Goal: Find specific page/section: Find specific page/section

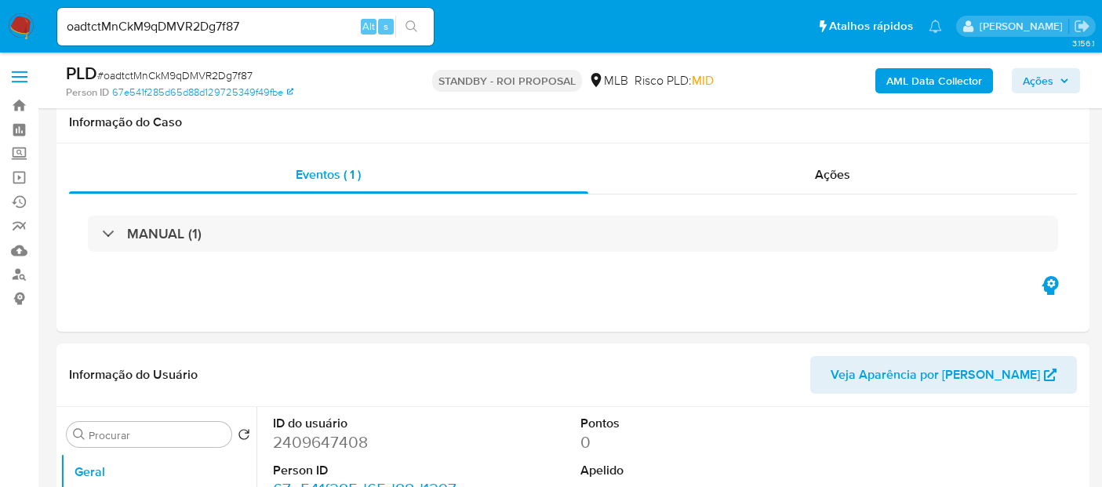
select select "10"
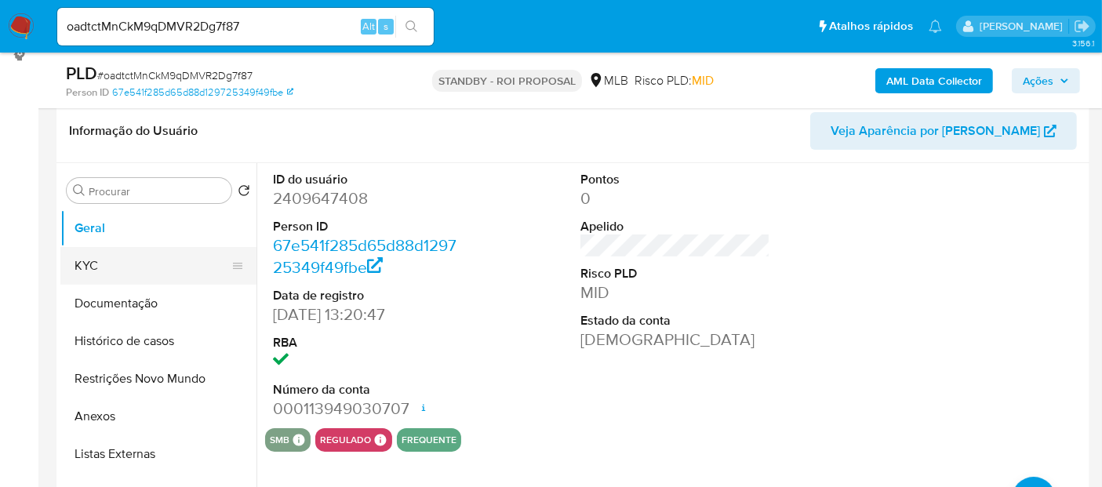
click at [107, 260] on button "KYC" at bounding box center [151, 266] width 183 height 38
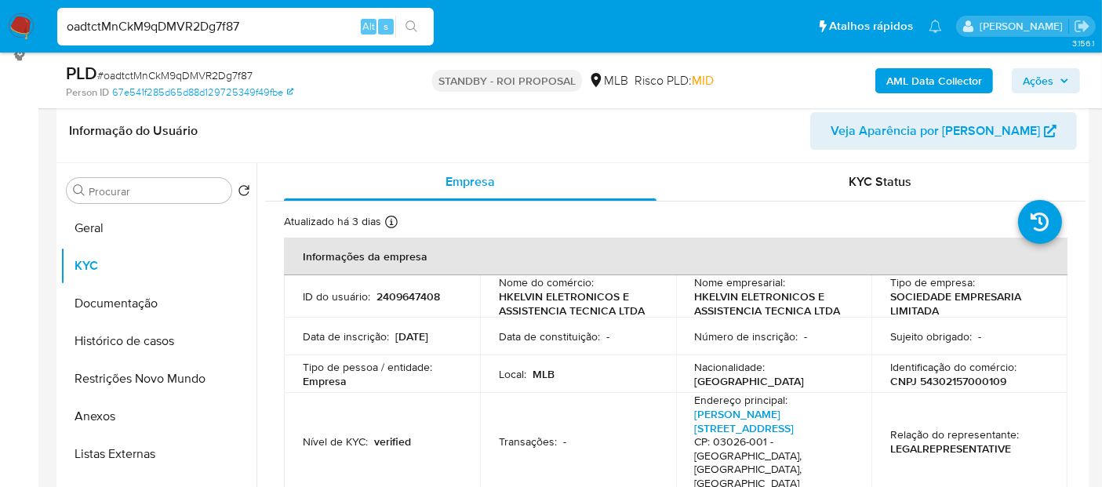
drag, startPoint x: 255, startPoint y: 24, endPoint x: 0, endPoint y: 27, distance: 254.9
click at [0, 27] on nav "Pausado Ver notificaciones oadtctMnCkM9qDMVR2Dg7f87 Alt s Atalhos rápidos Presi…" at bounding box center [551, 26] width 1102 height 53
paste input "lcWDwi7XOkKU8zqxtvpCCvU2"
type input "lcWDwi7XOkKU8zqxtvpCCvU2"
click at [416, 24] on icon "search-icon" at bounding box center [411, 26] width 13 height 13
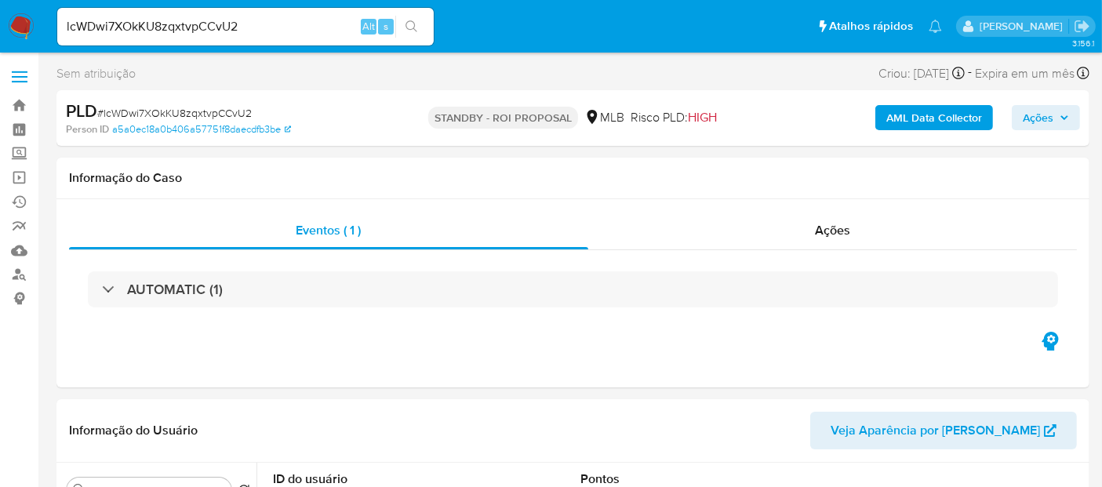
select select "10"
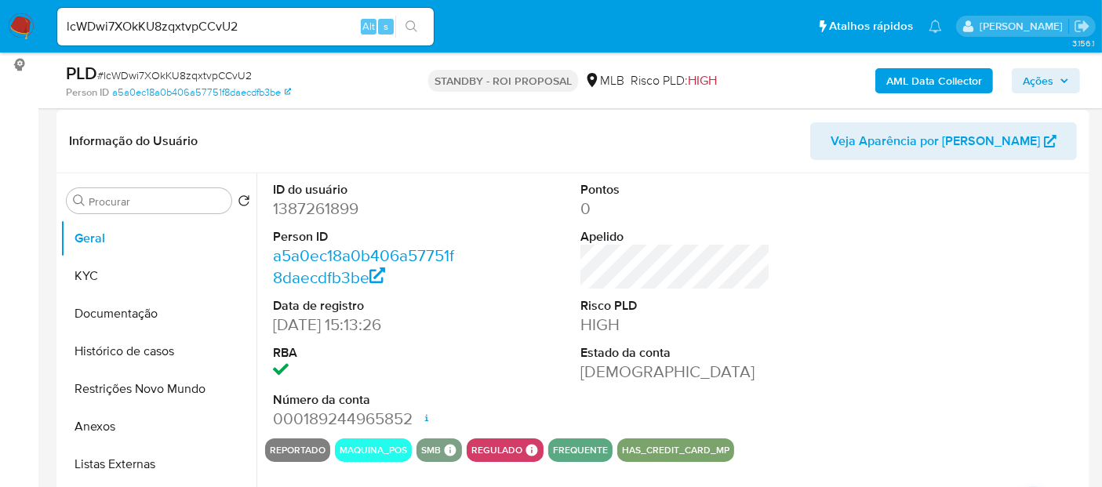
scroll to position [261, 0]
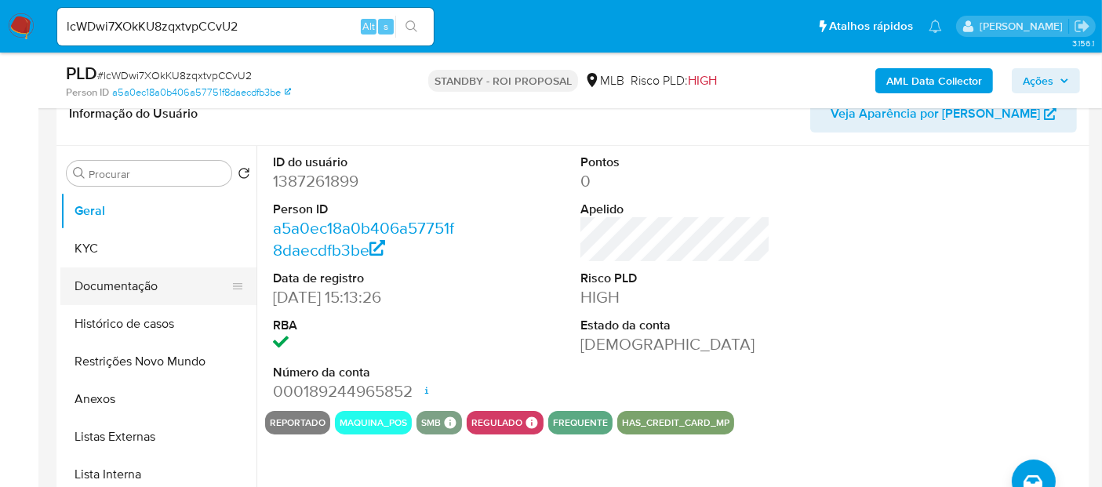
drag, startPoint x: 118, startPoint y: 288, endPoint x: 144, endPoint y: 287, distance: 25.9
click at [118, 288] on button "Documentação" at bounding box center [151, 286] width 183 height 38
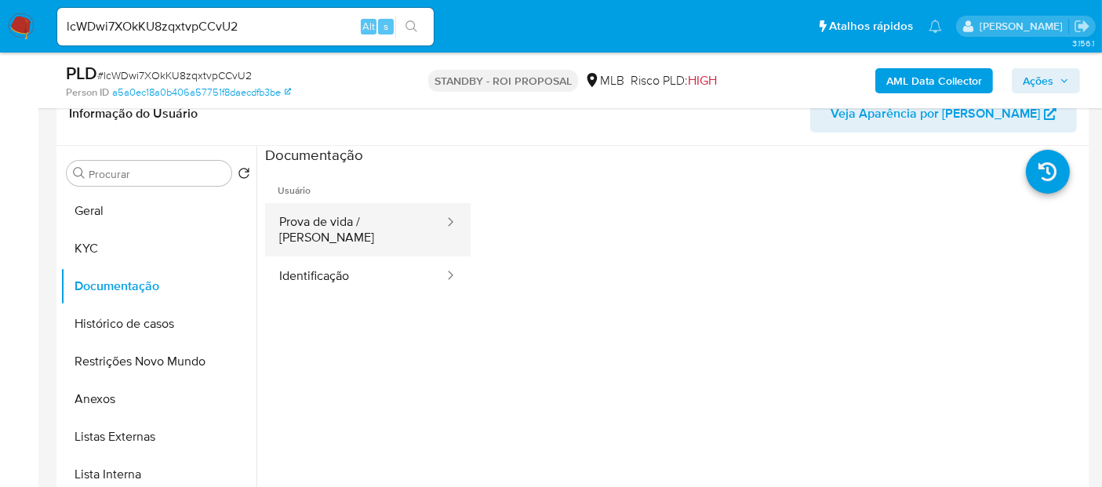
click at [331, 218] on button "Prova de vida / [PERSON_NAME]" at bounding box center [355, 229] width 180 height 53
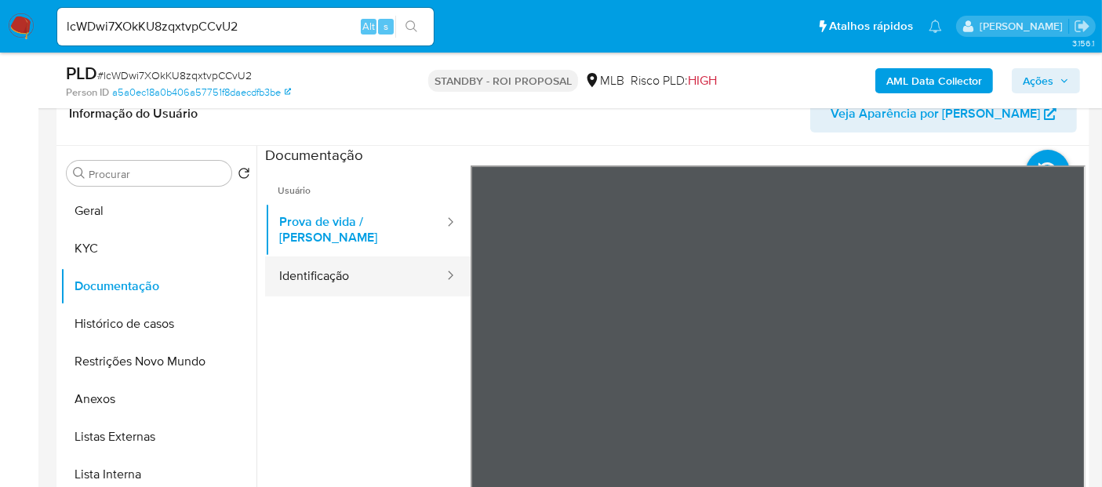
click at [340, 259] on button "Identificação" at bounding box center [355, 276] width 180 height 40
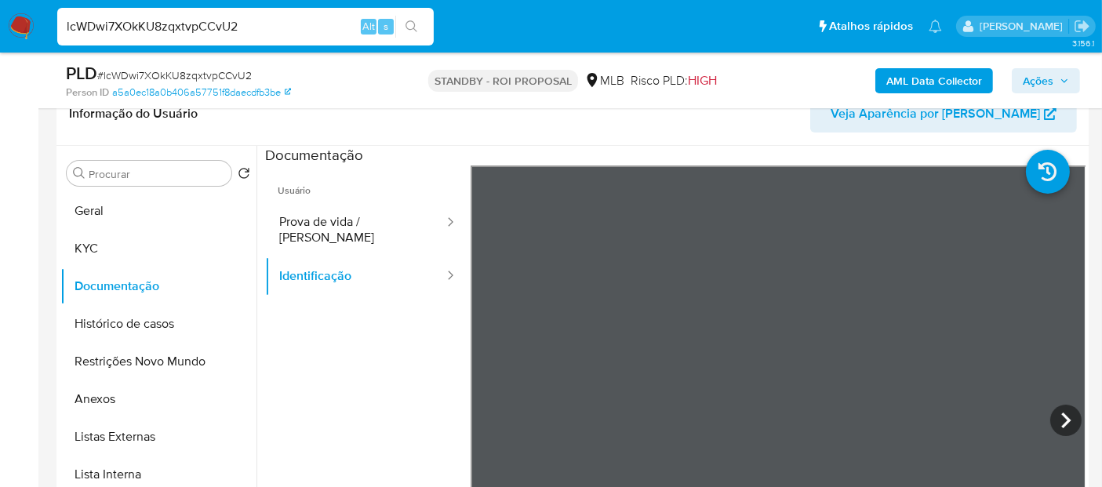
drag, startPoint x: 100, startPoint y: 27, endPoint x: 0, endPoint y: 30, distance: 99.6
click at [0, 30] on nav "Pausado Ver notificaciones lcWDwi7XOkKU8zqxtvpCCvU2 Alt s Atalhos rápidos Presi…" at bounding box center [551, 26] width 1102 height 53
paste input "RpOu03vtxACXvoCzRhTK4bC8"
type input "RpOu03vtxACXvoCzRhTK4bC8"
click at [413, 25] on icon "search-icon" at bounding box center [411, 26] width 13 height 13
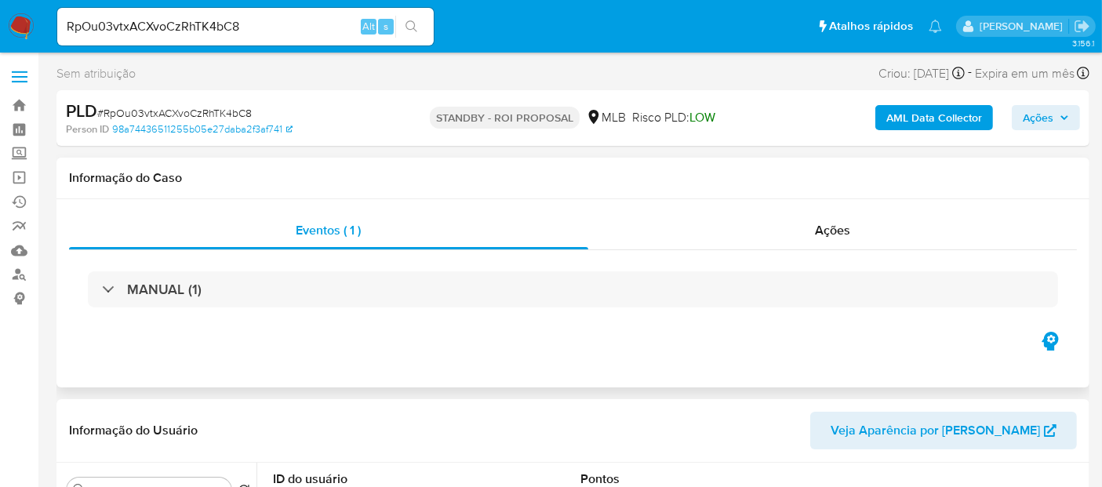
select select "10"
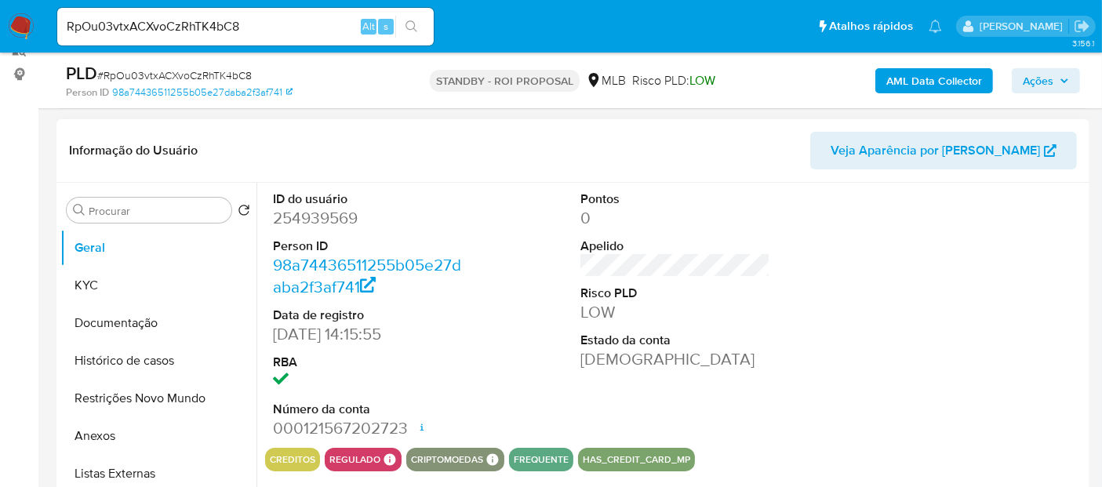
scroll to position [261, 0]
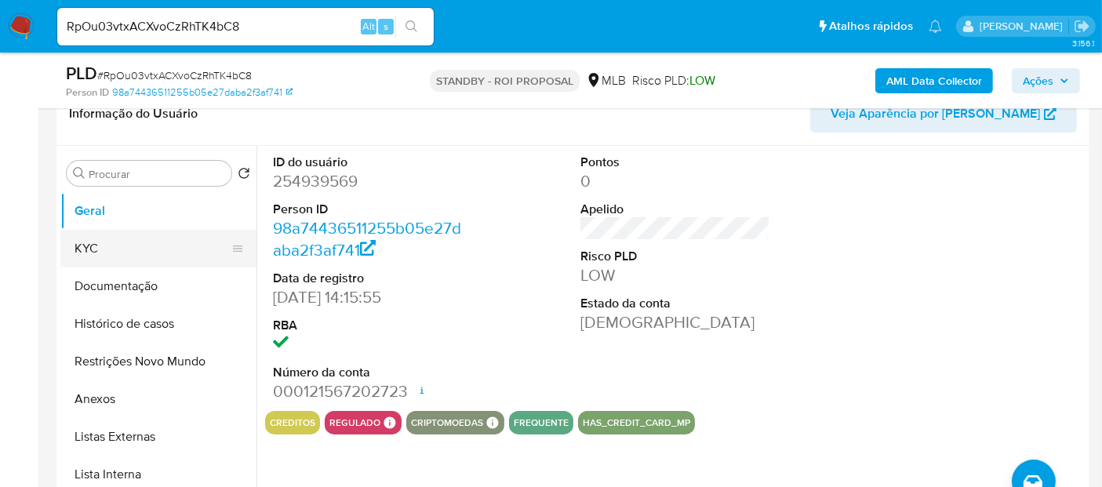
click at [107, 248] on button "KYC" at bounding box center [151, 249] width 183 height 38
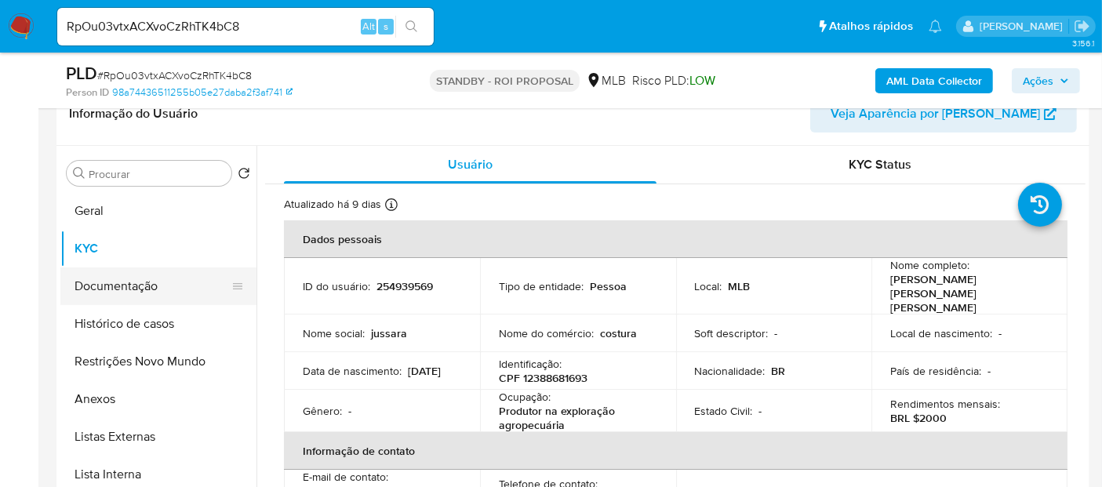
click at [123, 286] on button "Documentação" at bounding box center [151, 286] width 183 height 38
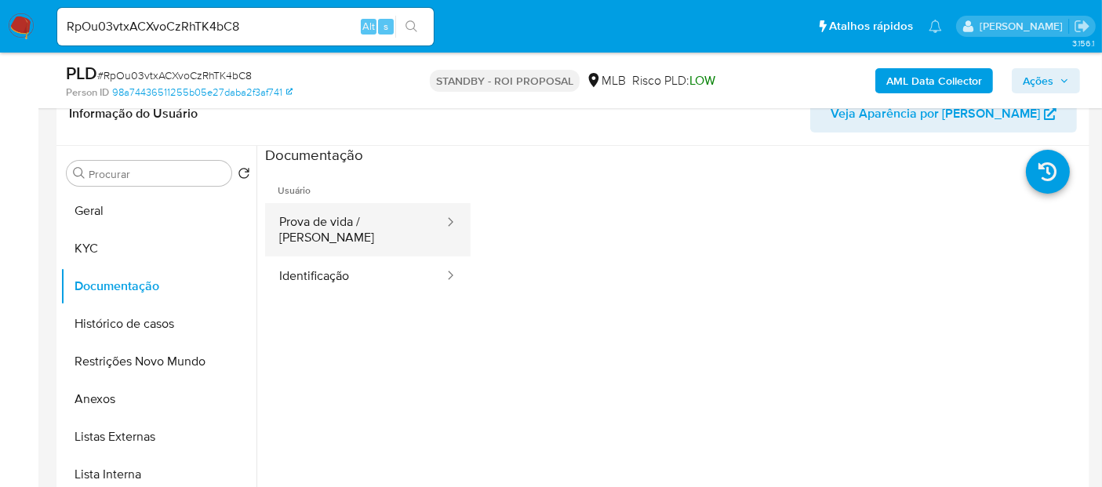
click at [346, 229] on button "Prova de vida / [PERSON_NAME]" at bounding box center [355, 229] width 180 height 53
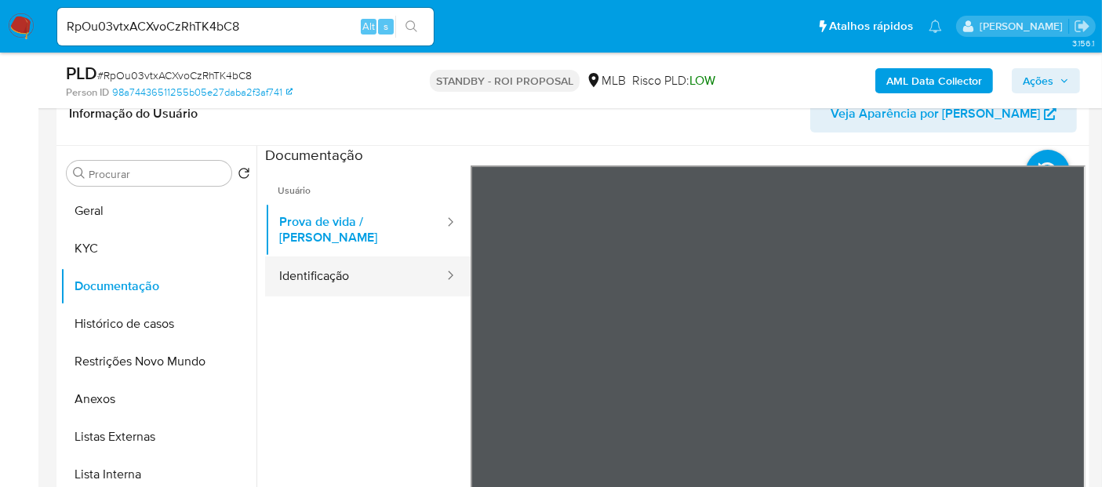
click at [340, 265] on button "Identificação" at bounding box center [355, 276] width 180 height 40
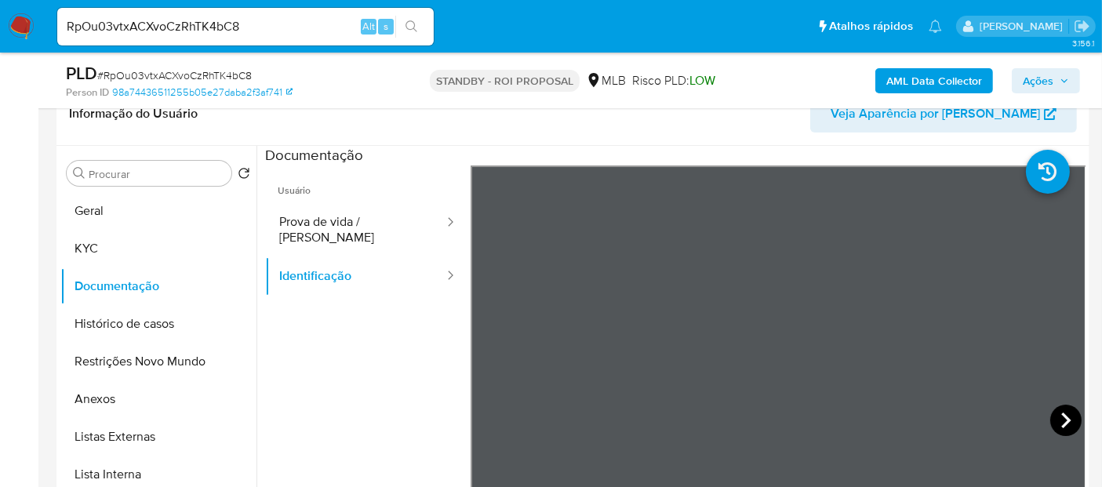
click at [1070, 420] on icon at bounding box center [1065, 420] width 31 height 31
drag, startPoint x: 132, startPoint y: 32, endPoint x: 0, endPoint y: 35, distance: 131.8
click at [0, 35] on nav "Pausado Ver notificaciones RpOu03vtxACXvoCzRhTK4bC8 Alt s Atalhos rápidos Presi…" at bounding box center [551, 26] width 1102 height 53
paste input "DfYttkWTevlXyPl1NCQY7905"
type input "DfYttkWTevlXyPl1NCQY7905"
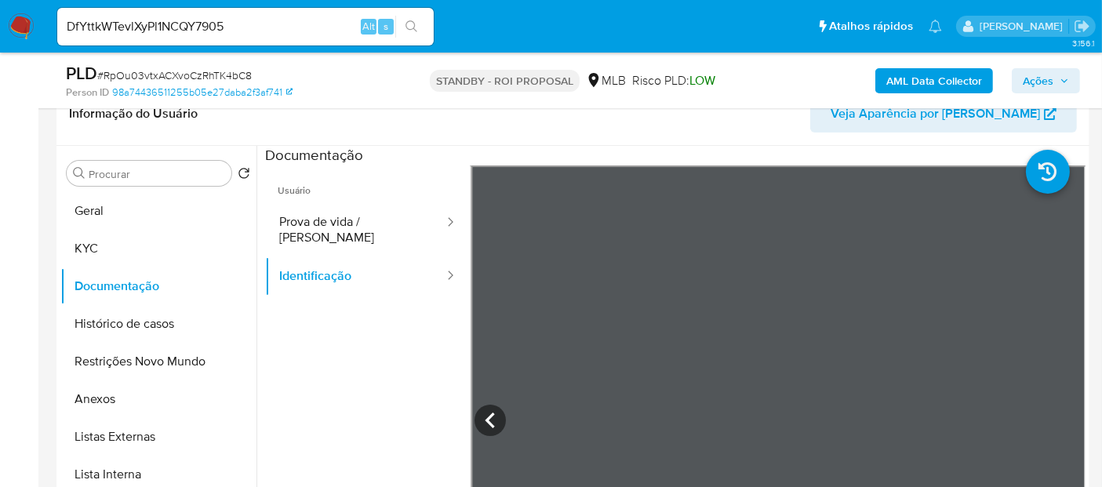
click at [413, 23] on icon "search-icon" at bounding box center [411, 26] width 12 height 12
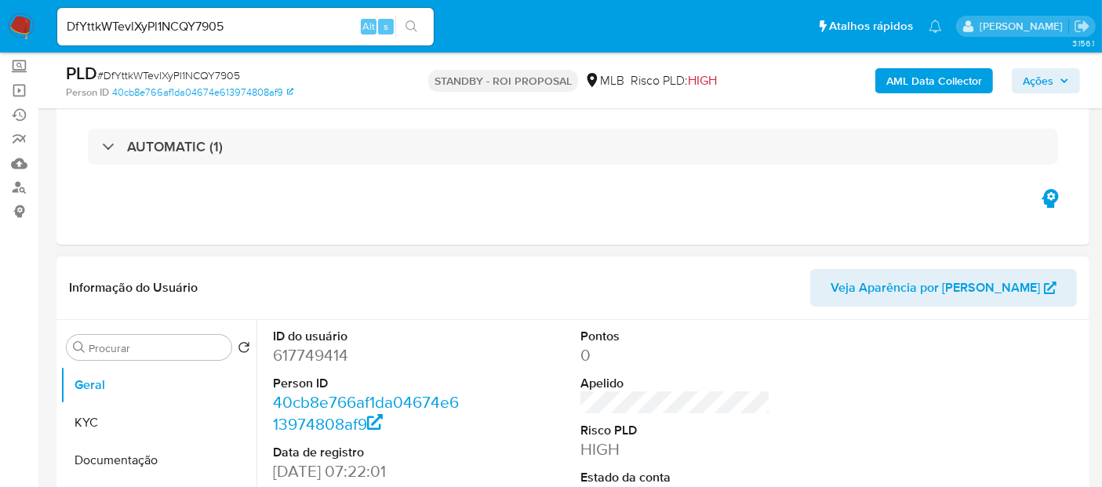
select select "10"
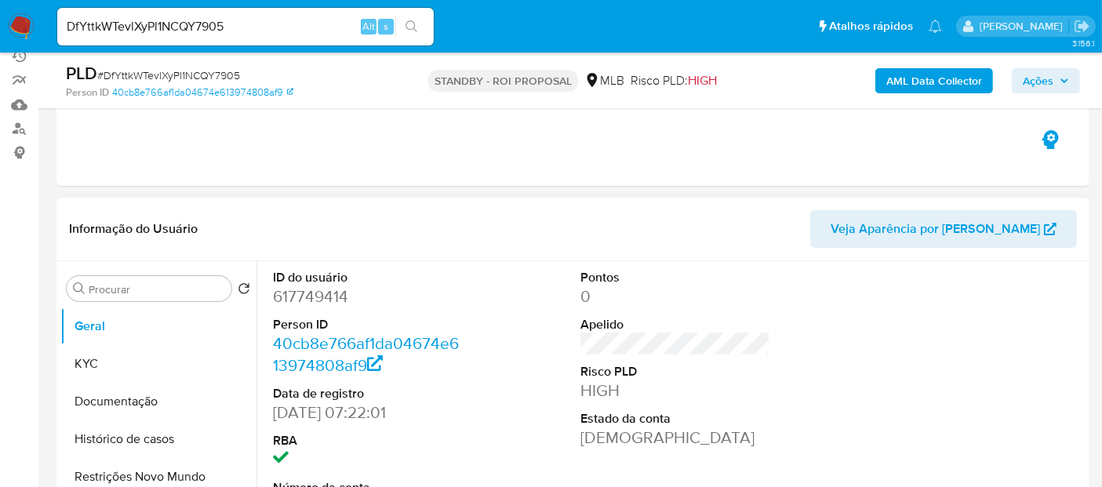
scroll to position [174, 0]
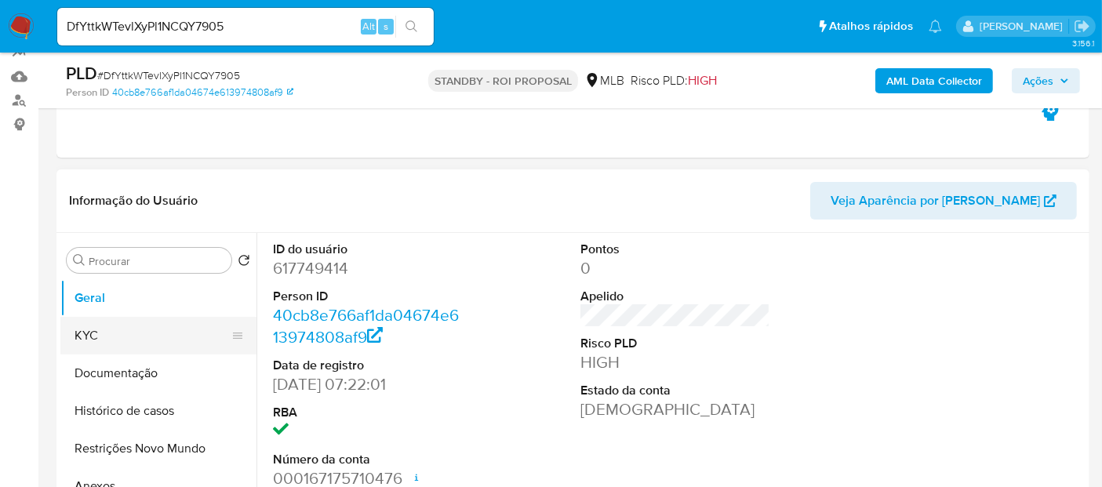
click at [89, 336] on button "KYC" at bounding box center [151, 336] width 183 height 38
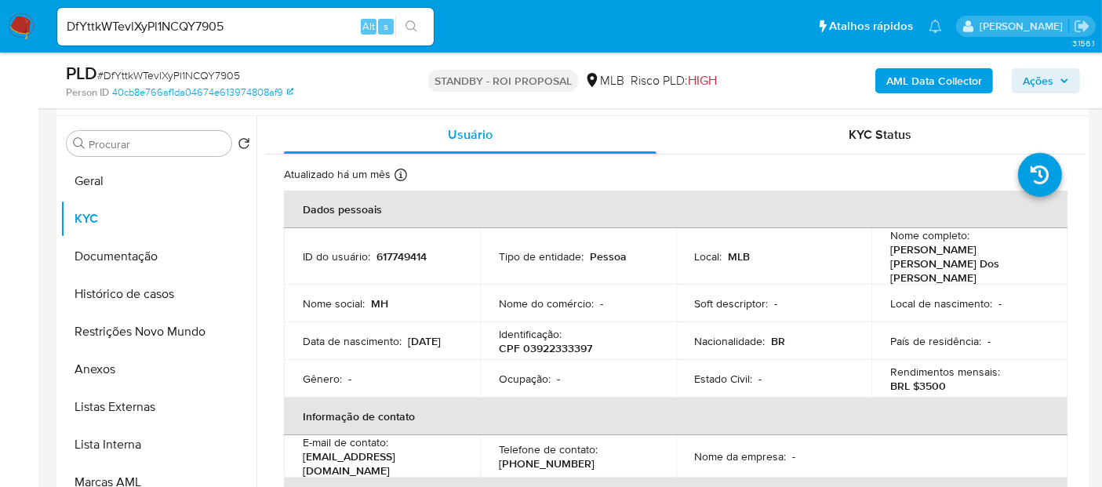
scroll to position [331, 0]
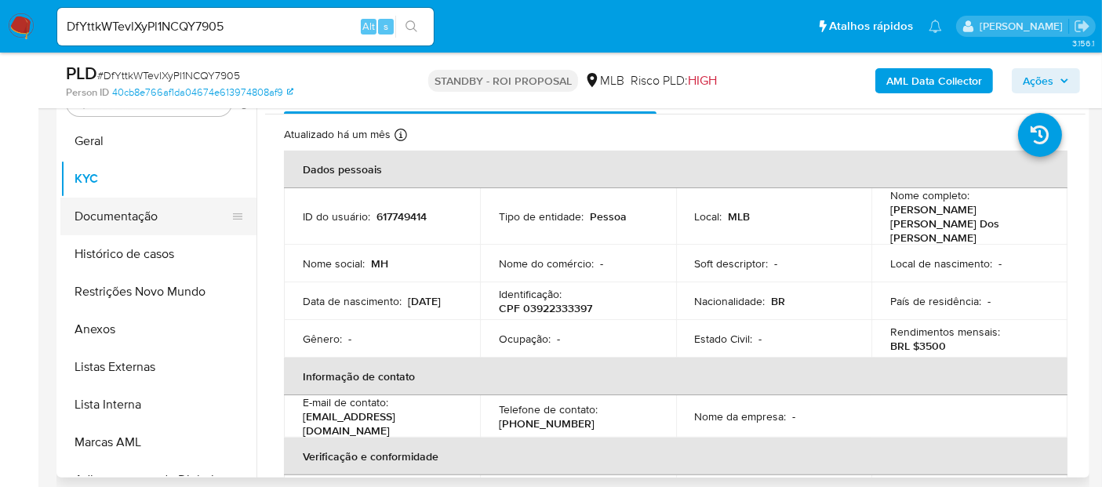
click at [132, 216] on button "Documentação" at bounding box center [151, 217] width 183 height 38
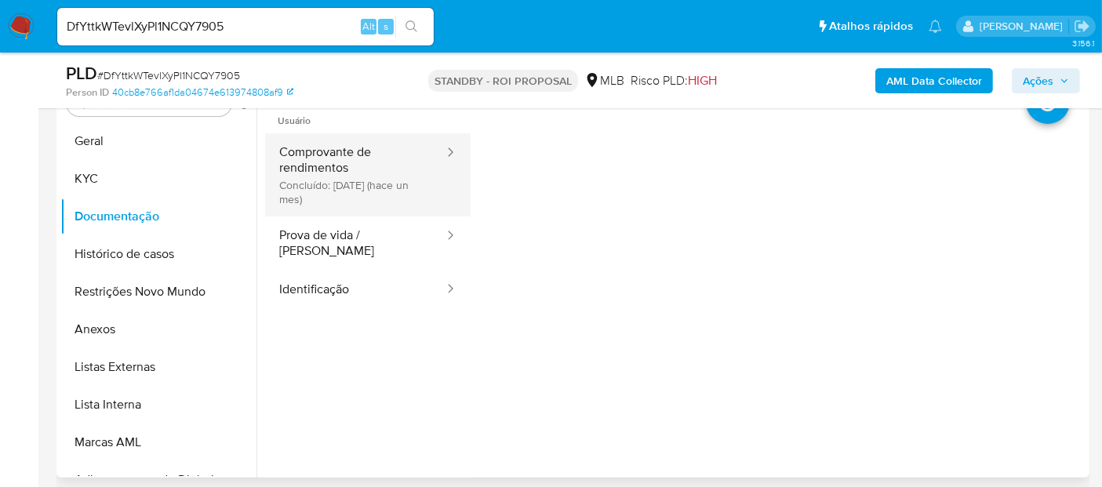
click at [353, 156] on button "Comprovante de rendimentos Concluído: [DATE] (hace un mes)" at bounding box center [355, 174] width 180 height 83
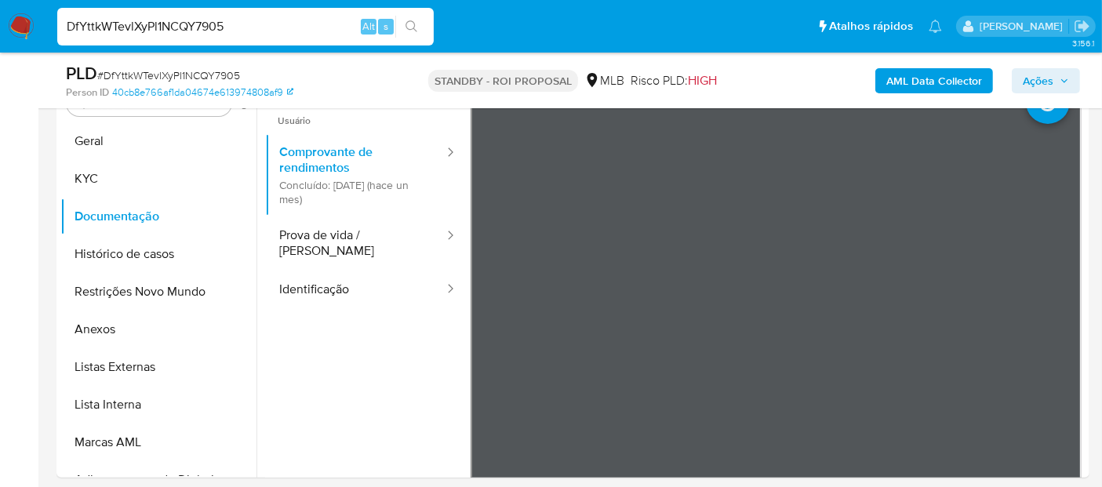
drag, startPoint x: 250, startPoint y: 20, endPoint x: 0, endPoint y: 19, distance: 250.2
click at [0, 19] on nav "Pausado Ver notificaciones DfYttkWTevlXyPl1NCQY7905 Alt s Atalhos rápidos Presi…" at bounding box center [551, 26] width 1102 height 53
paste input "8iobRmO4WFWCwmKafwHj1b6n"
type input "8iobRmO4WFWCwmKafwHj1b6n"
click at [412, 16] on button "search-icon" at bounding box center [411, 27] width 32 height 22
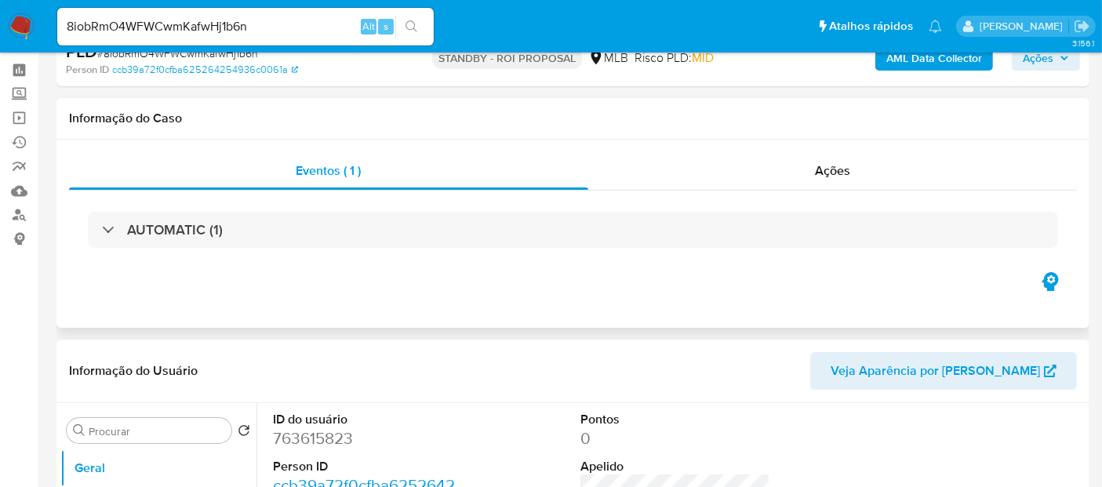
scroll to position [87, 0]
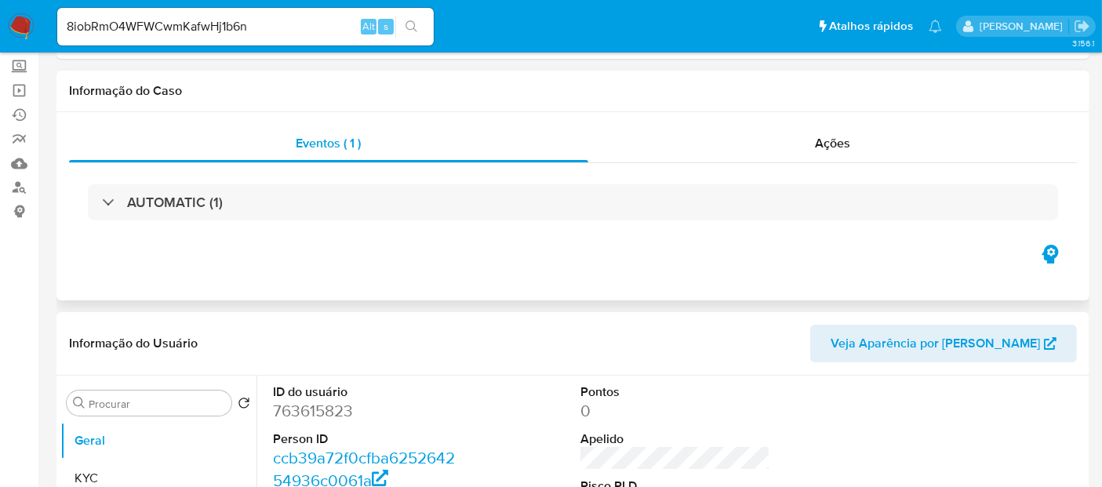
select select "10"
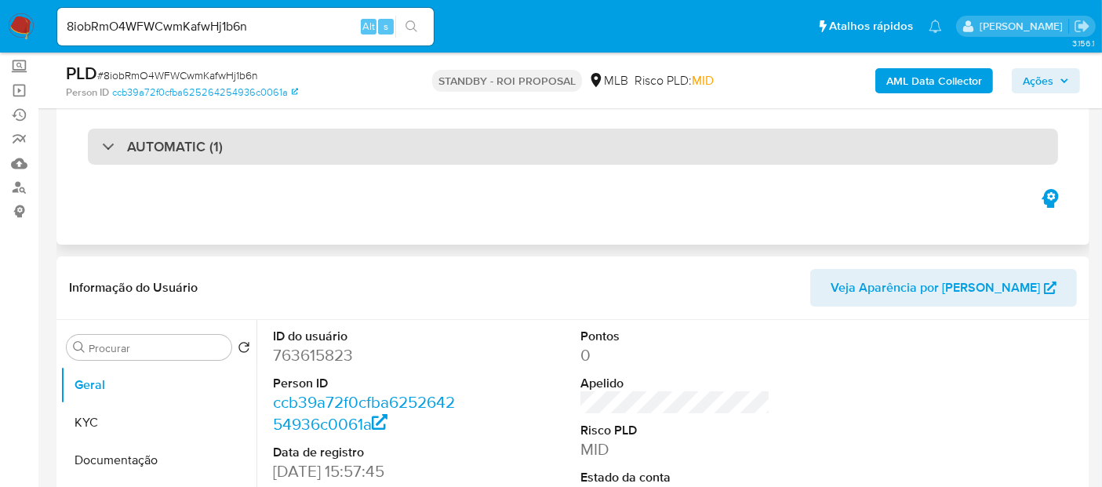
click at [264, 151] on div "AUTOMATIC (1)" at bounding box center [573, 147] width 970 height 36
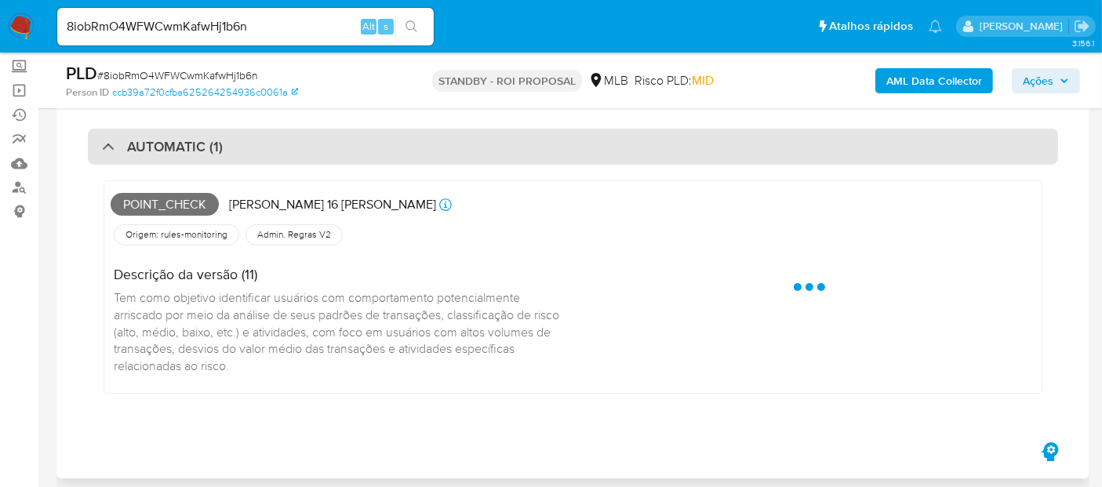
click at [264, 151] on div "AUTOMATIC (1)" at bounding box center [573, 147] width 970 height 36
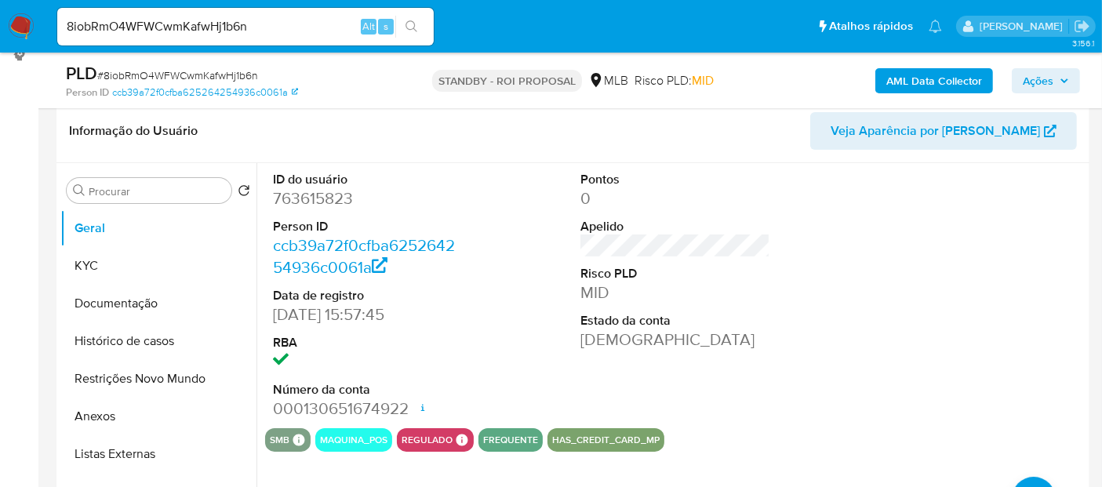
scroll to position [261, 0]
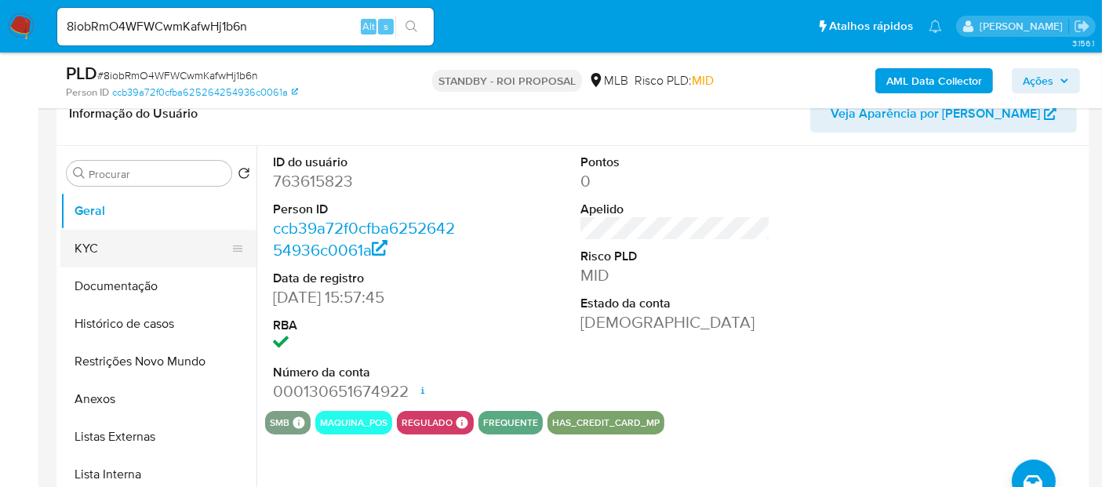
click at [85, 249] on button "KYC" at bounding box center [151, 249] width 183 height 38
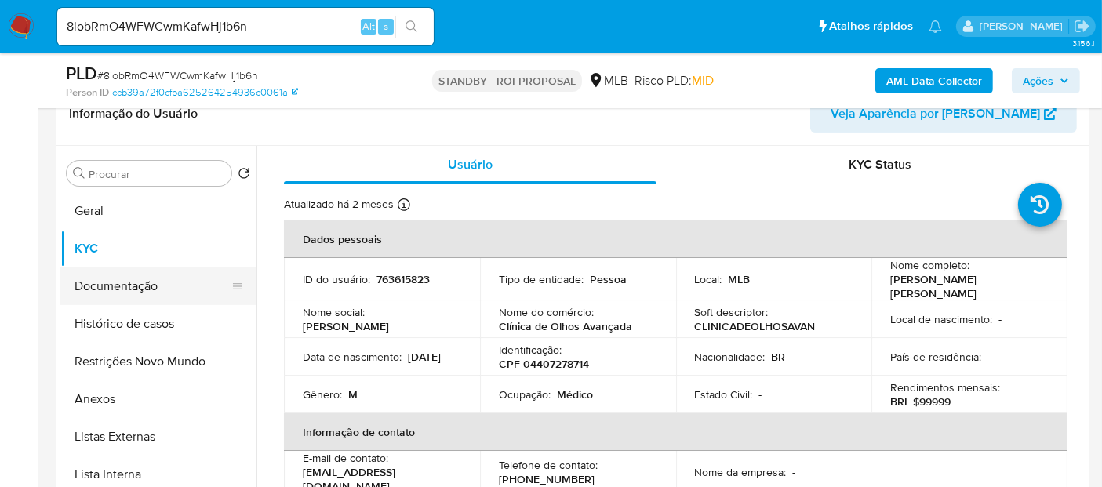
click at [123, 290] on button "Documentação" at bounding box center [151, 286] width 183 height 38
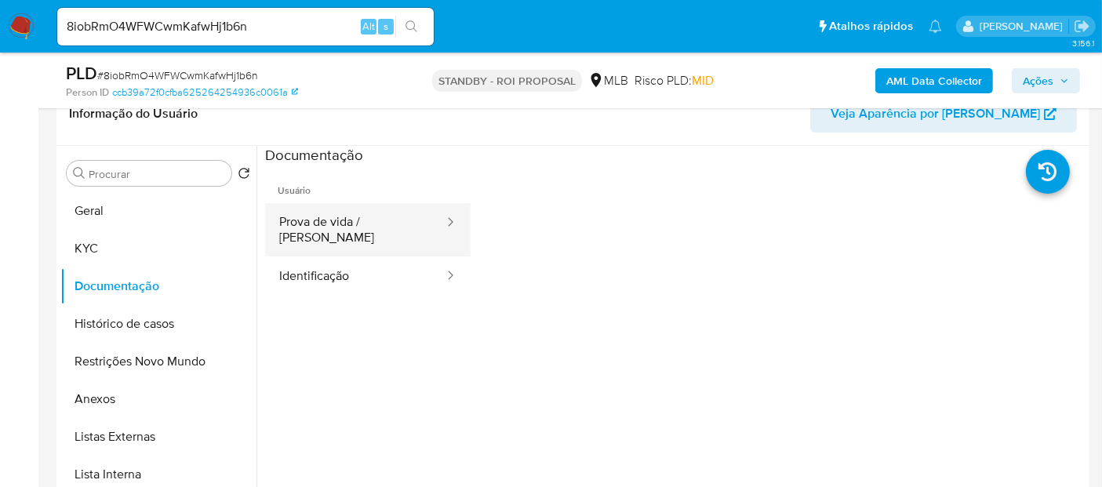
click at [362, 216] on button "Prova de vida / [PERSON_NAME]" at bounding box center [355, 229] width 180 height 53
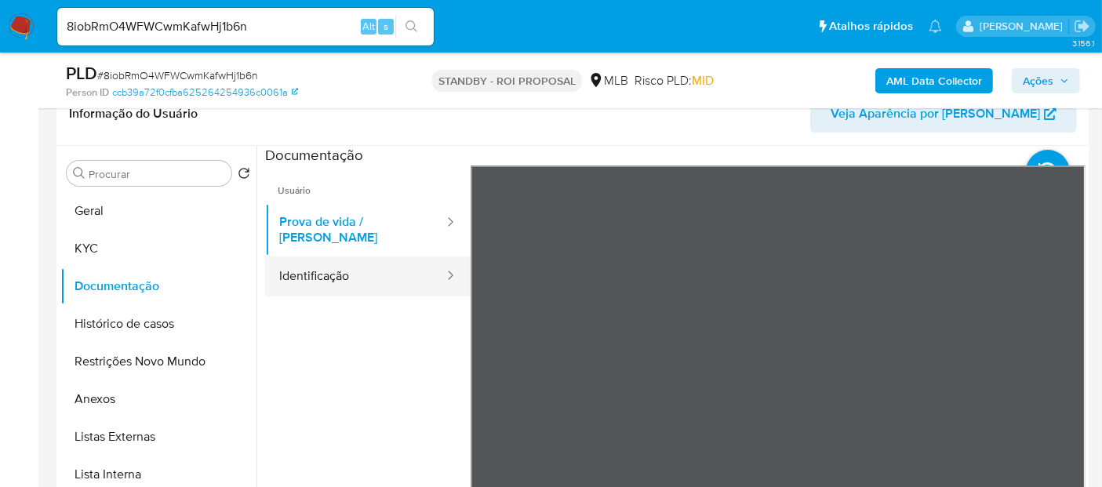
drag, startPoint x: 311, startPoint y: 263, endPoint x: 405, endPoint y: 276, distance: 94.9
click at [314, 265] on button "Identificação" at bounding box center [355, 276] width 180 height 40
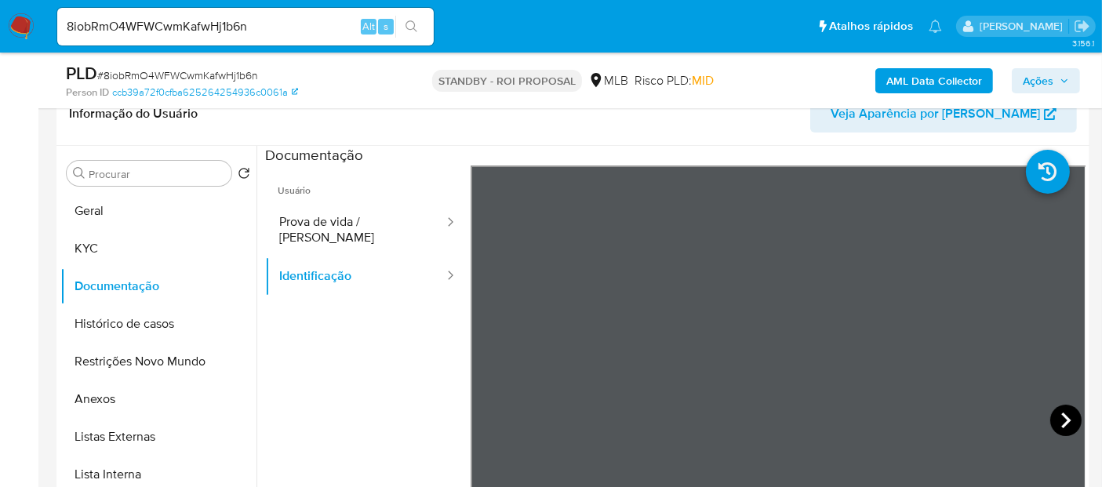
click at [1061, 416] on icon at bounding box center [1065, 420] width 9 height 16
drag, startPoint x: 103, startPoint y: 325, endPoint x: 197, endPoint y: 325, distance: 94.1
click at [104, 325] on button "Histórico de casos" at bounding box center [151, 324] width 183 height 38
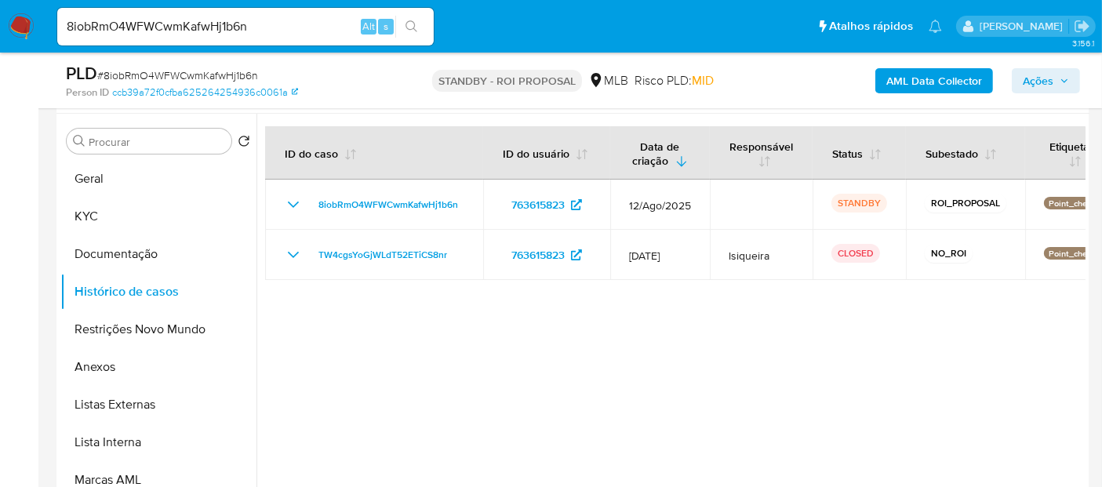
scroll to position [304, 0]
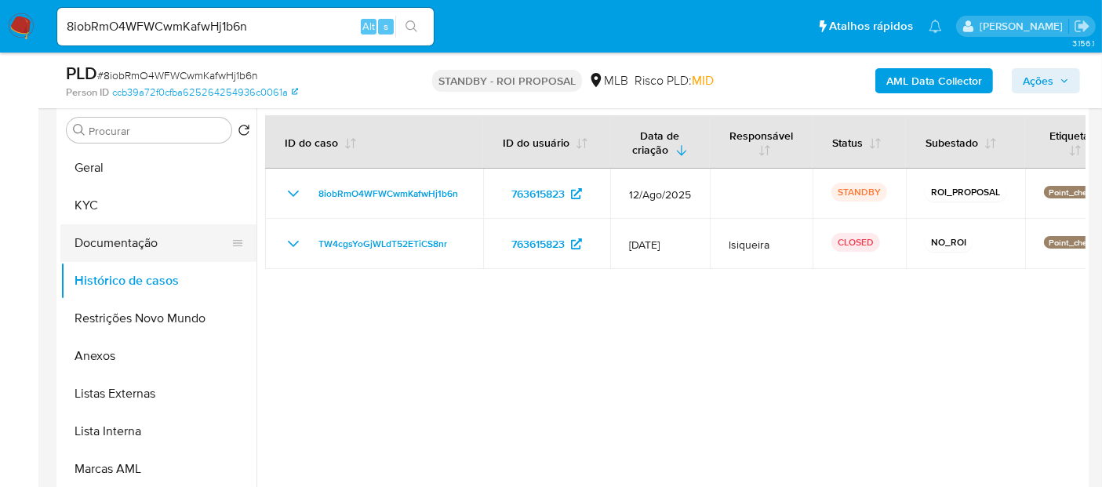
click at [110, 236] on button "Documentação" at bounding box center [151, 243] width 183 height 38
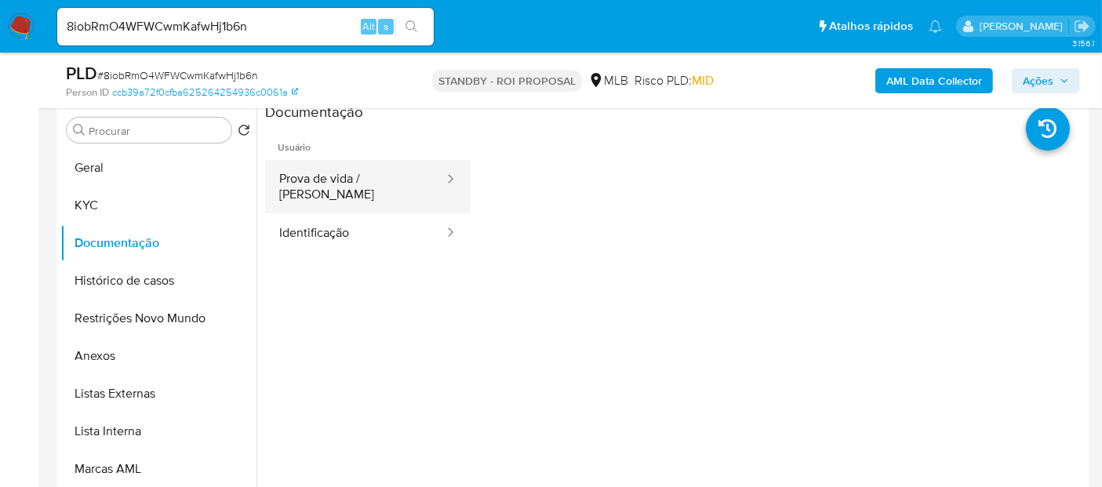
drag, startPoint x: 342, startPoint y: 183, endPoint x: 362, endPoint y: 196, distance: 24.4
click at [343, 183] on button "Prova de vida / [PERSON_NAME]" at bounding box center [355, 186] width 180 height 53
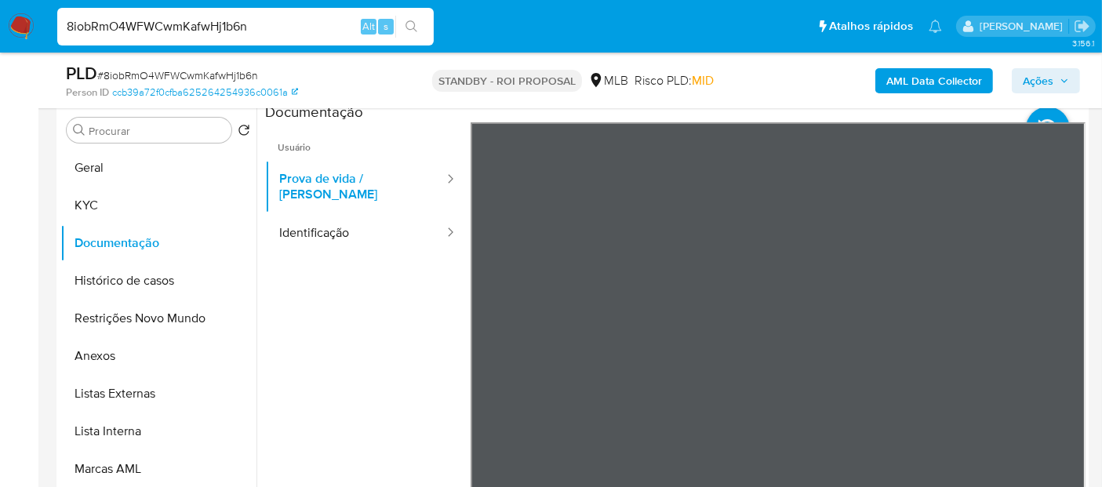
drag, startPoint x: 262, startPoint y: 24, endPoint x: 0, endPoint y: 8, distance: 262.4
click at [0, 8] on nav "Pausado Ver notificaciones 8iobRmO4WFWCwmKafwHj1b6n Alt s Atalhos rápidos Presi…" at bounding box center [551, 26] width 1102 height 53
paste input "VVDAvRLAzmvBtO1WlTVZOKuG"
type input "VVDAvRLAzmvBtO1WlTVZOKuG"
click at [416, 20] on icon "search-icon" at bounding box center [411, 26] width 13 height 13
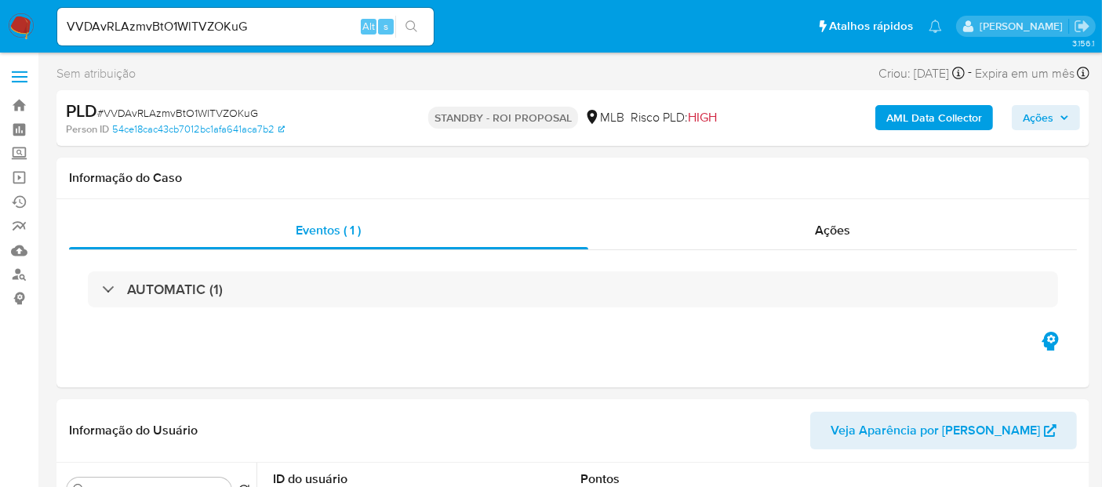
select select "10"
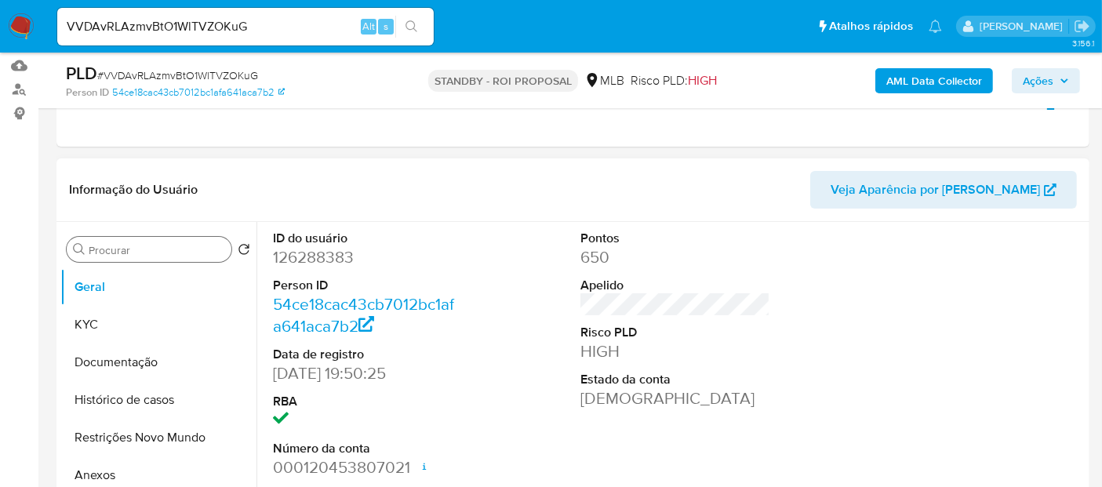
scroll to position [174, 0]
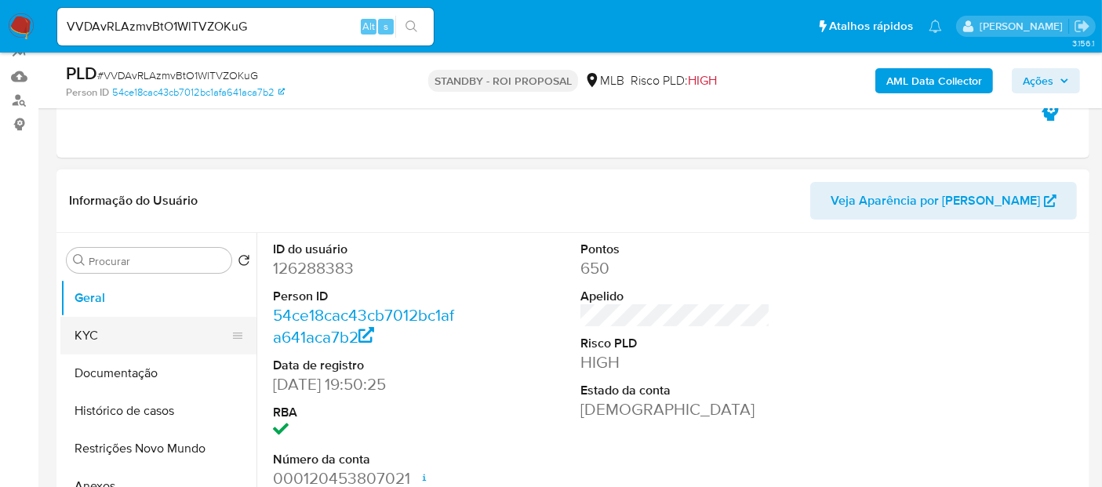
click at [99, 332] on button "KYC" at bounding box center [151, 336] width 183 height 38
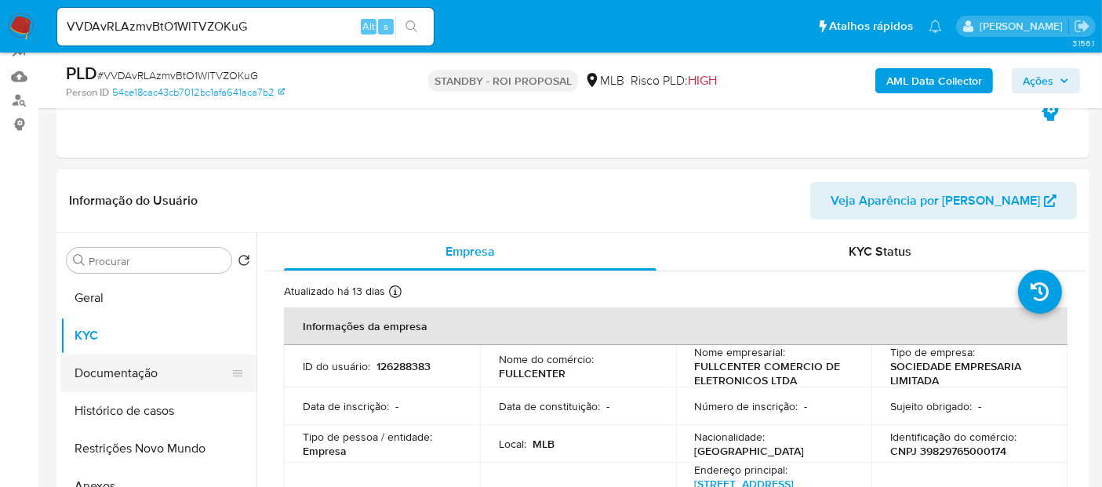
drag, startPoint x: 123, startPoint y: 376, endPoint x: 200, endPoint y: 369, distance: 77.2
click at [125, 377] on button "Documentação" at bounding box center [151, 373] width 183 height 38
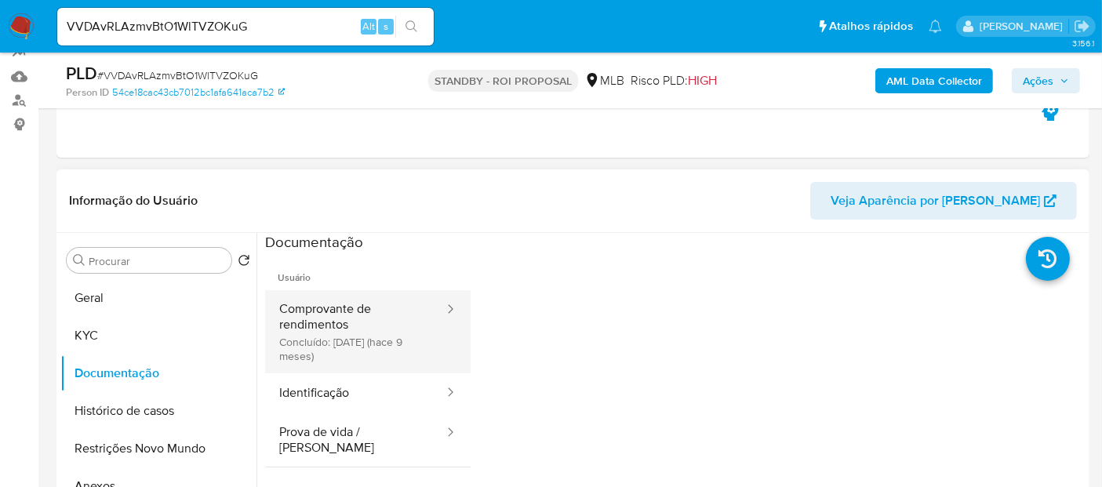
click at [355, 317] on button "Comprovante de rendimentos Concluído: [DATE] (hace 9 meses)" at bounding box center [355, 331] width 180 height 83
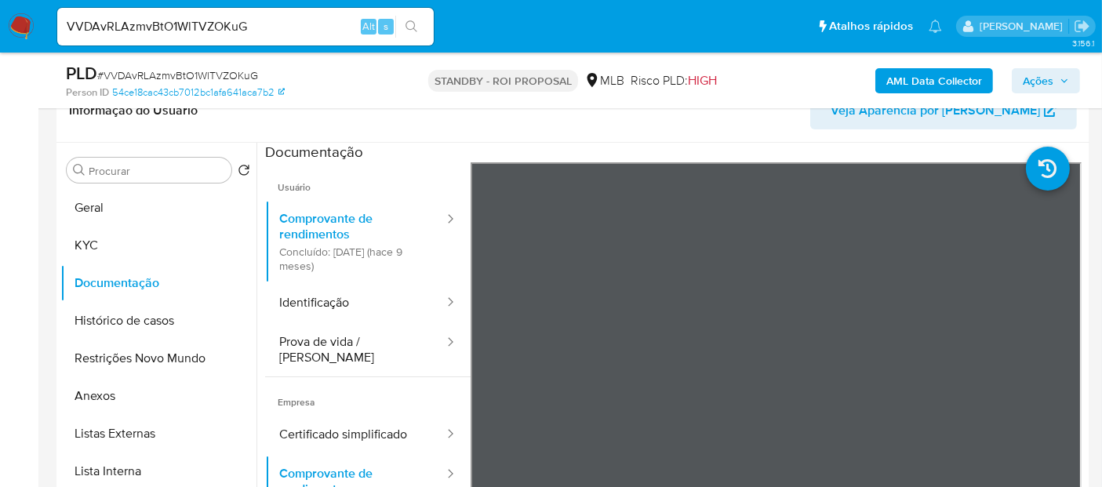
scroll to position [285, 0]
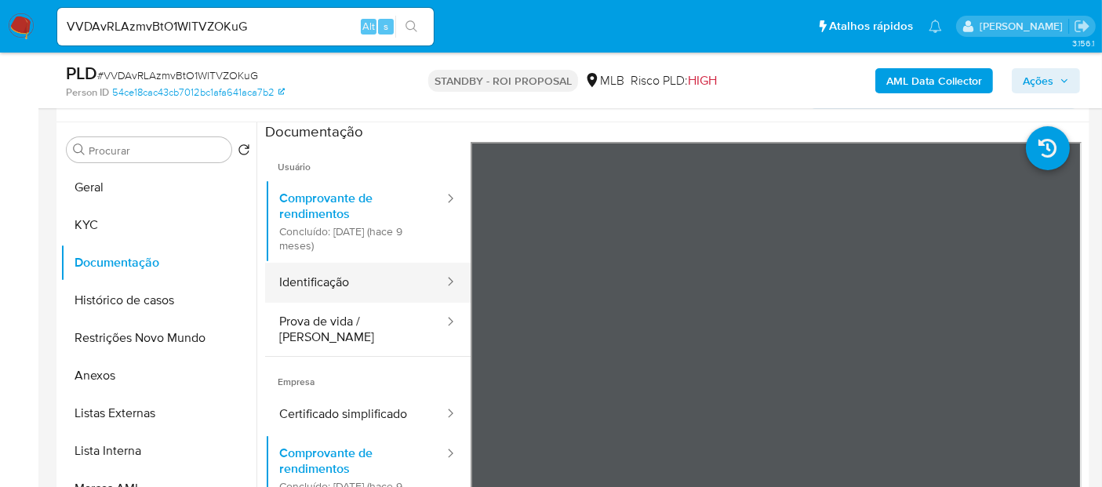
click at [304, 269] on button "Identificação" at bounding box center [355, 283] width 180 height 40
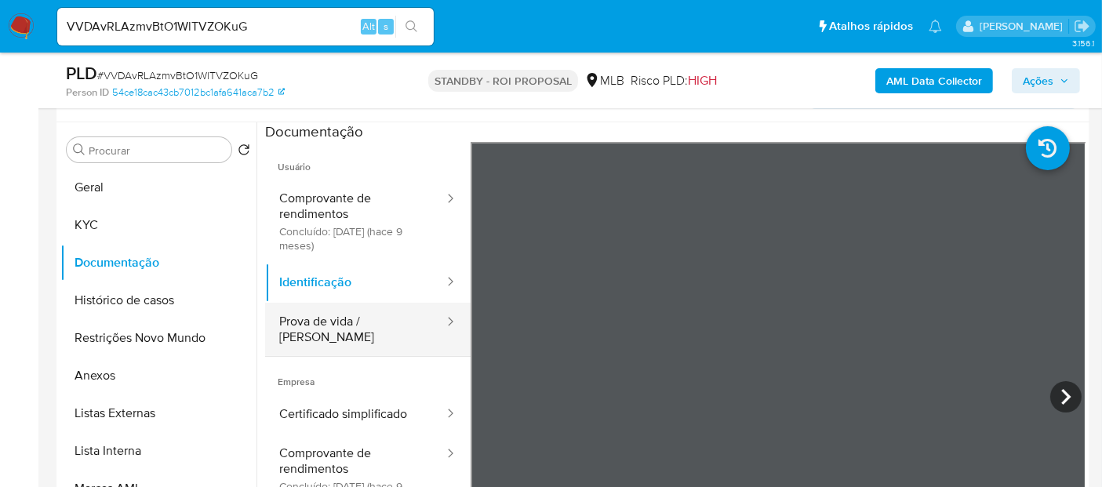
click at [358, 323] on button "Prova de vida / [PERSON_NAME]" at bounding box center [355, 329] width 180 height 53
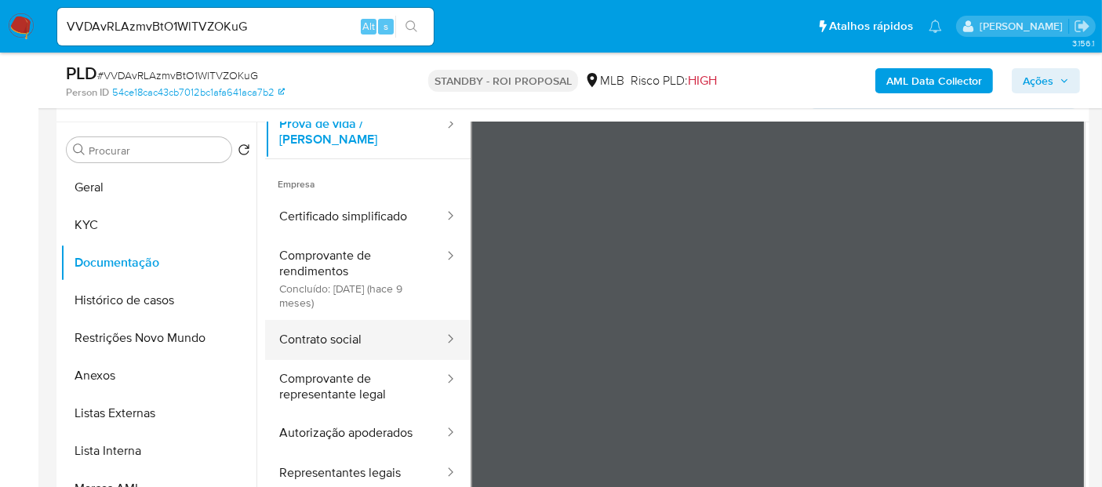
scroll to position [87, 0]
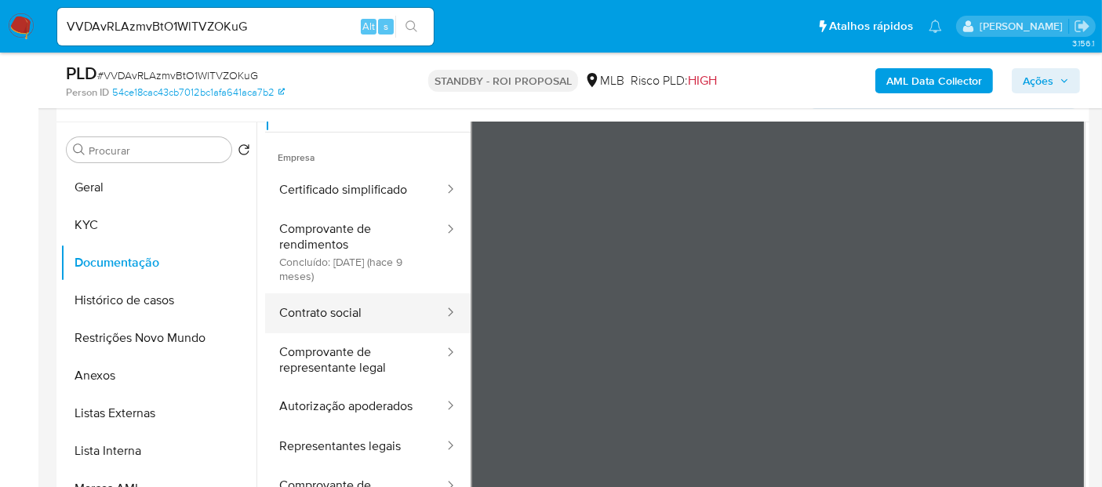
click at [325, 296] on button "Contrato social" at bounding box center [355, 313] width 180 height 40
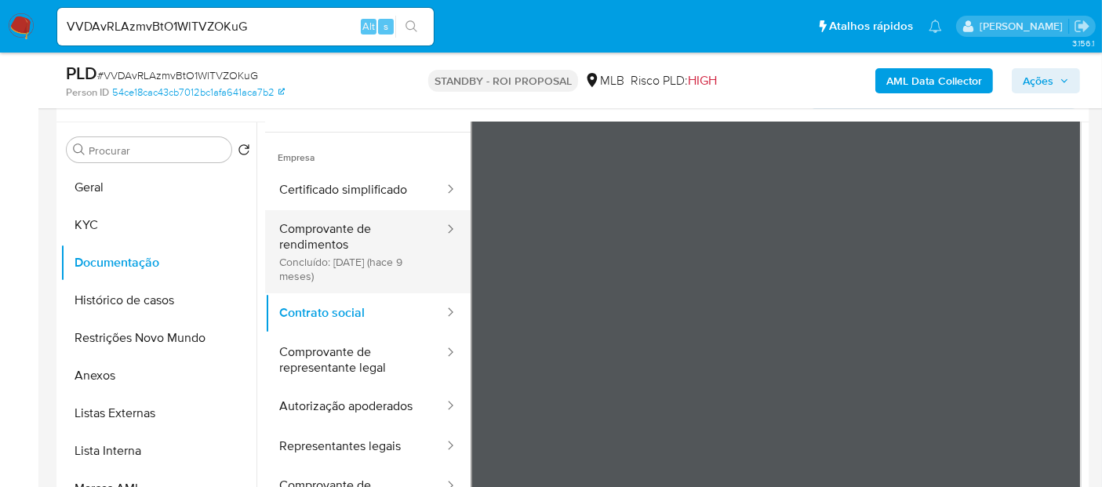
click at [328, 221] on button "Comprovante de rendimentos Concluído: [DATE] (hace 9 meses)" at bounding box center [355, 251] width 180 height 83
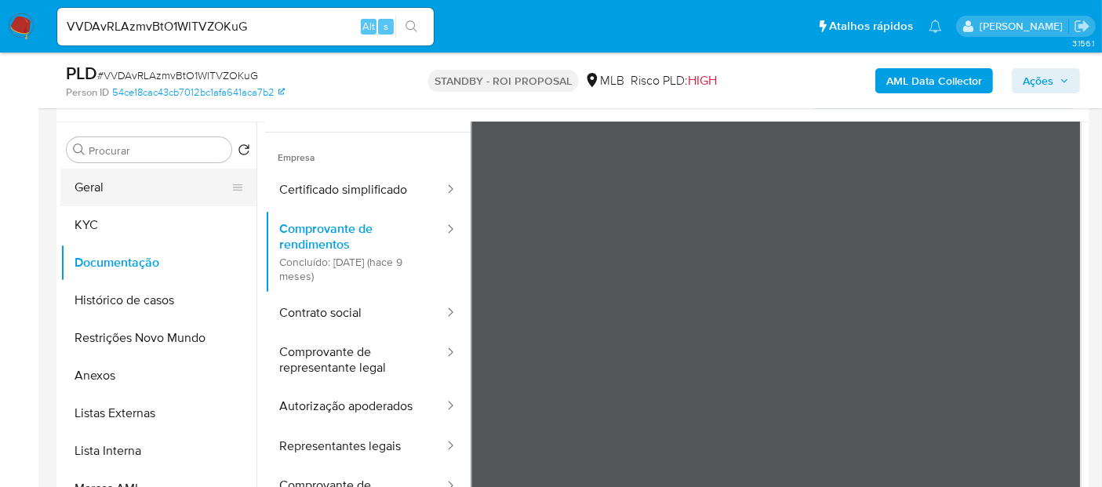
click at [100, 187] on button "Geral" at bounding box center [151, 188] width 183 height 38
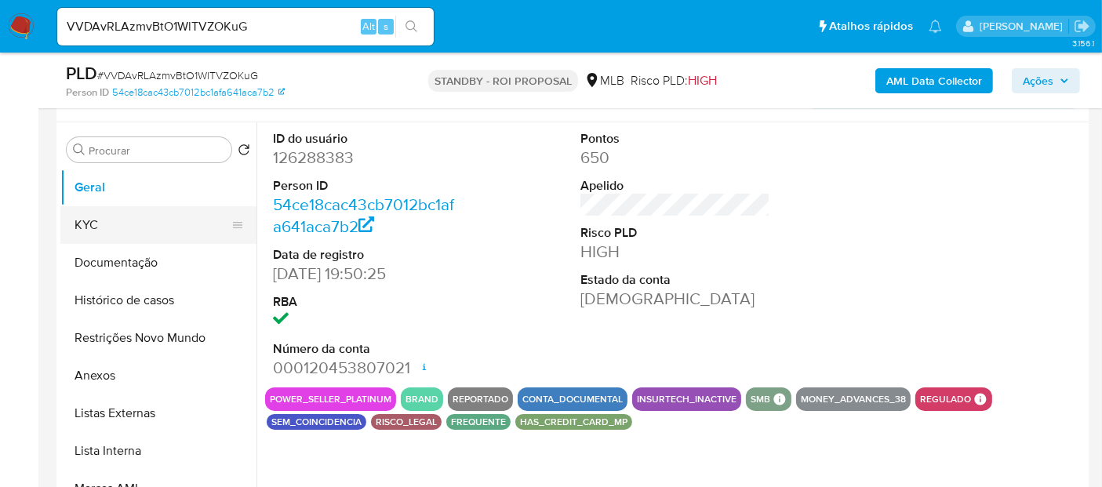
click at [94, 229] on button "KYC" at bounding box center [151, 225] width 183 height 38
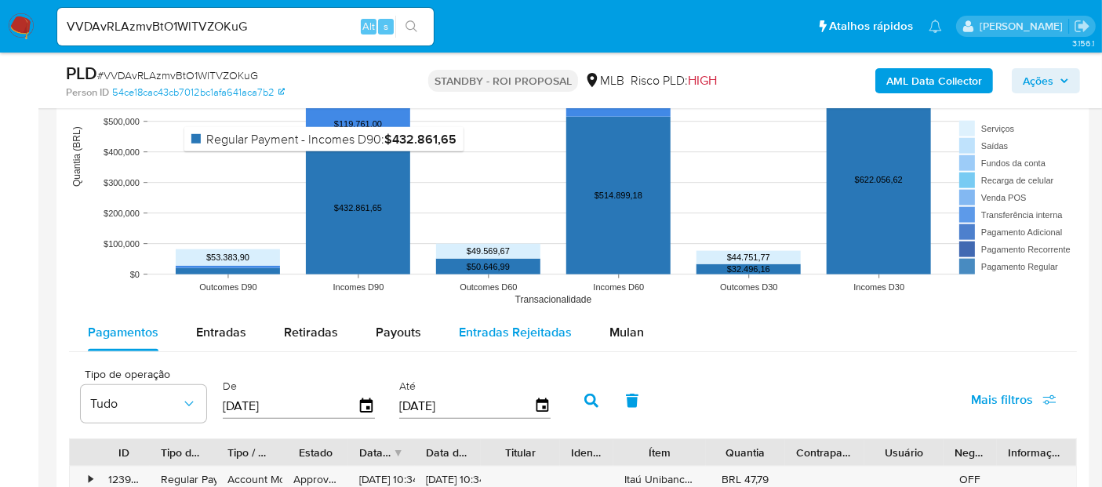
scroll to position [1505, 0]
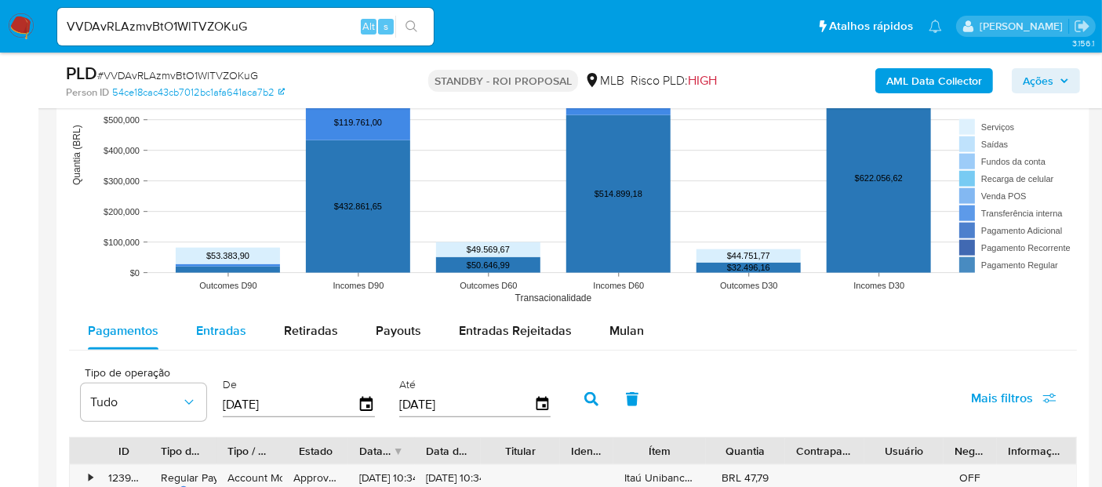
click at [223, 332] on span "Entradas" at bounding box center [221, 331] width 50 height 18
select select "10"
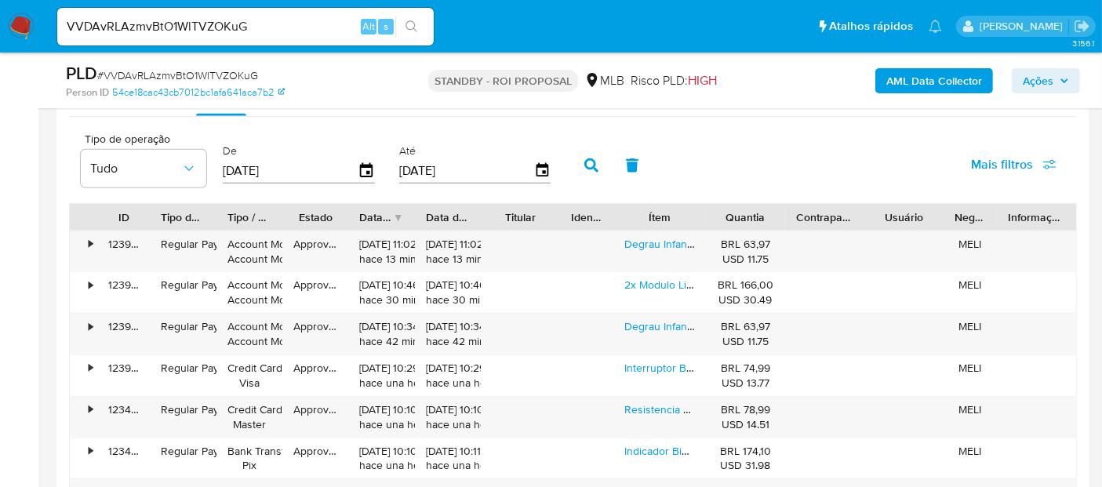
scroll to position [1766, 0]
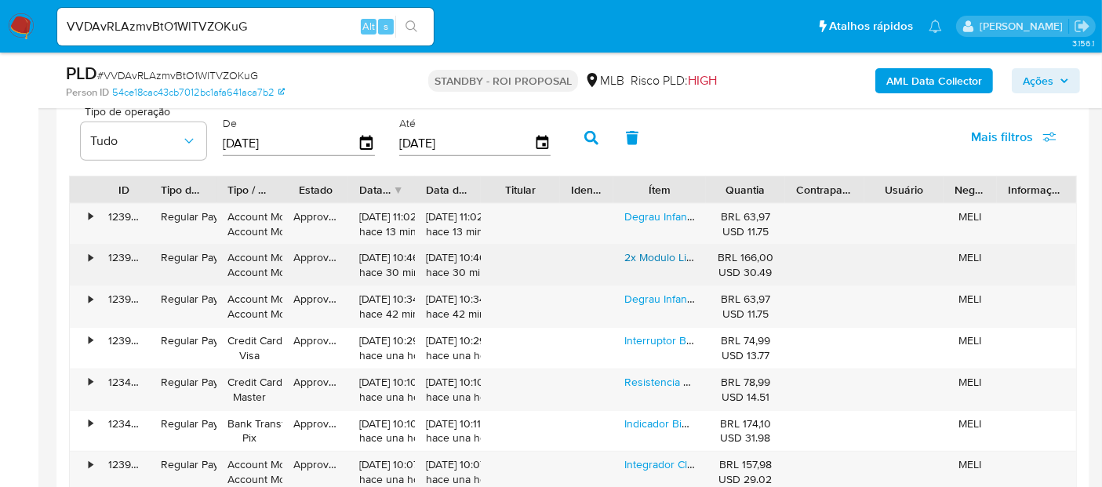
click at [648, 252] on link "2x Modulo Liga Desliga Sem Fio Controle Remoto 110v 220v 30a" at bounding box center [781, 257] width 314 height 16
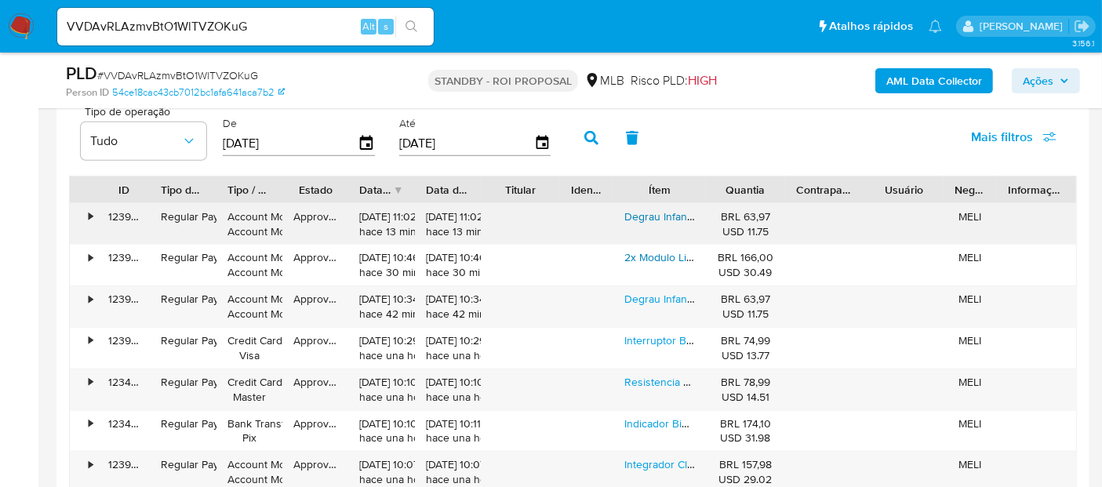
click at [670, 216] on link "Degrau Infantil Duplo Antiderrapante Até 90kg Cor [PERSON_NAME]" at bounding box center [790, 217] width 332 height 16
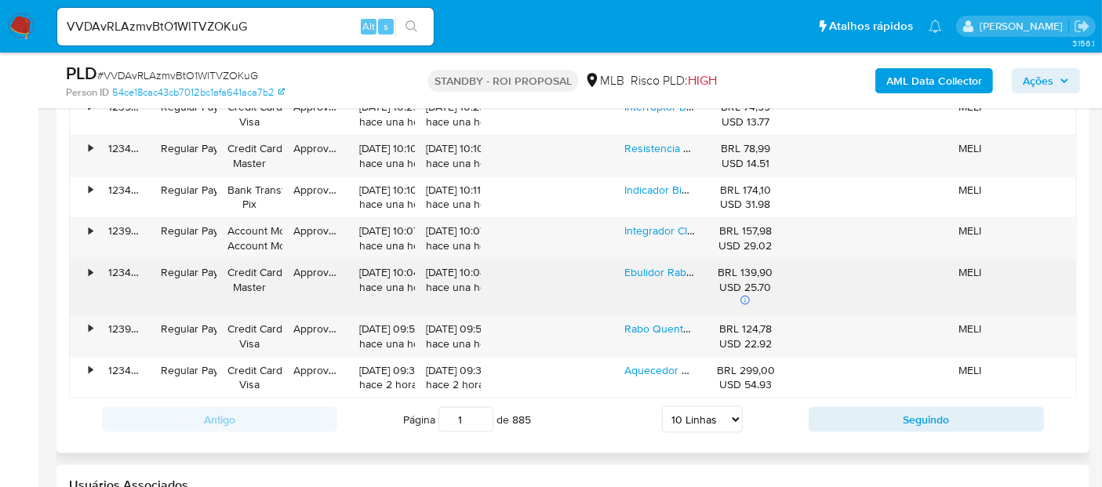
scroll to position [2027, 0]
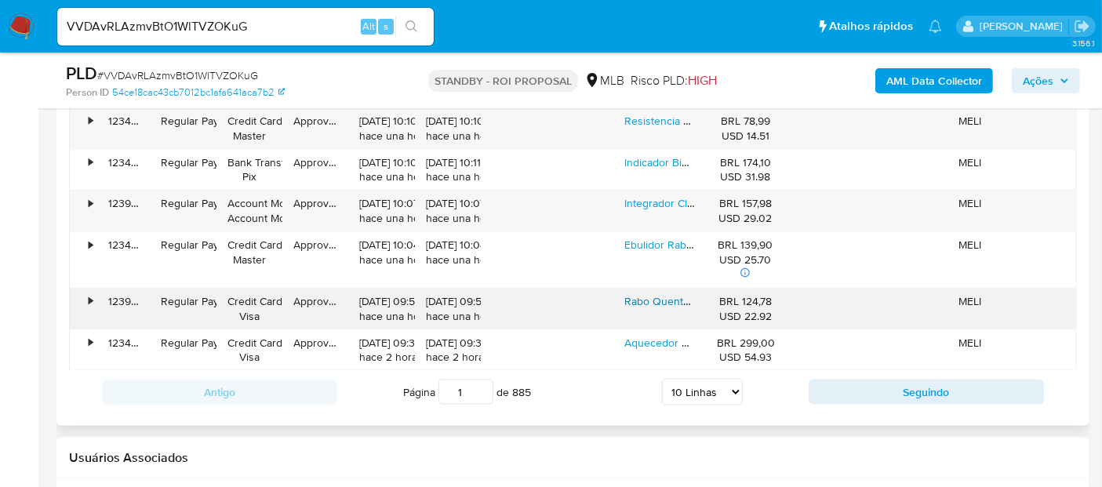
click at [645, 296] on link "Rabo Quente Ebulidor Aquecedor De Água Portátil 3000w Pro" at bounding box center [776, 301] width 305 height 16
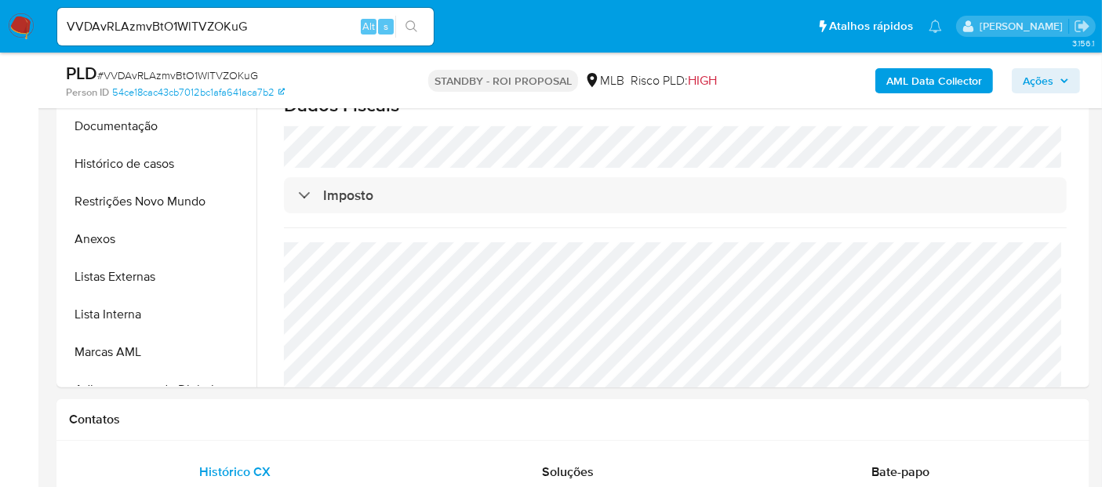
scroll to position [240, 0]
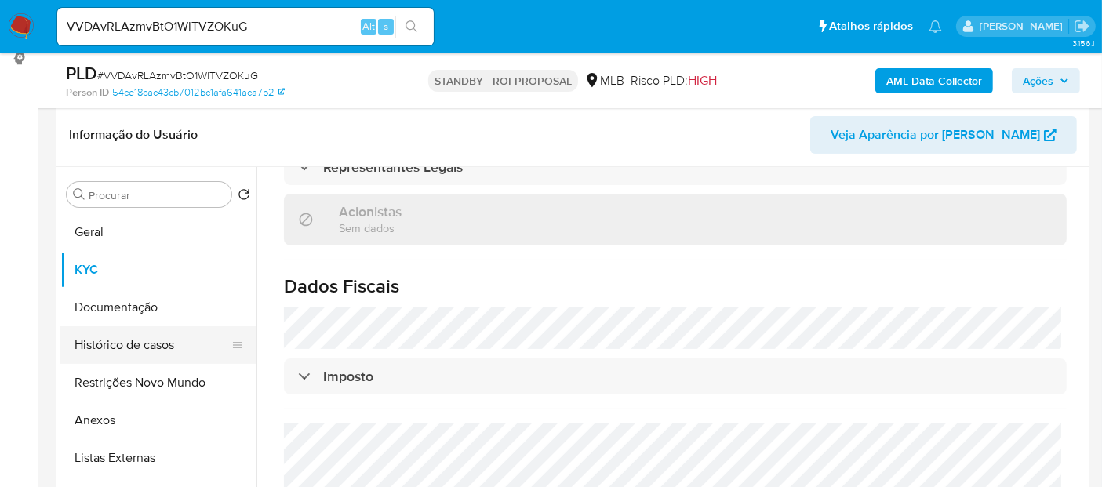
click at [114, 343] on button "Histórico de casos" at bounding box center [151, 345] width 183 height 38
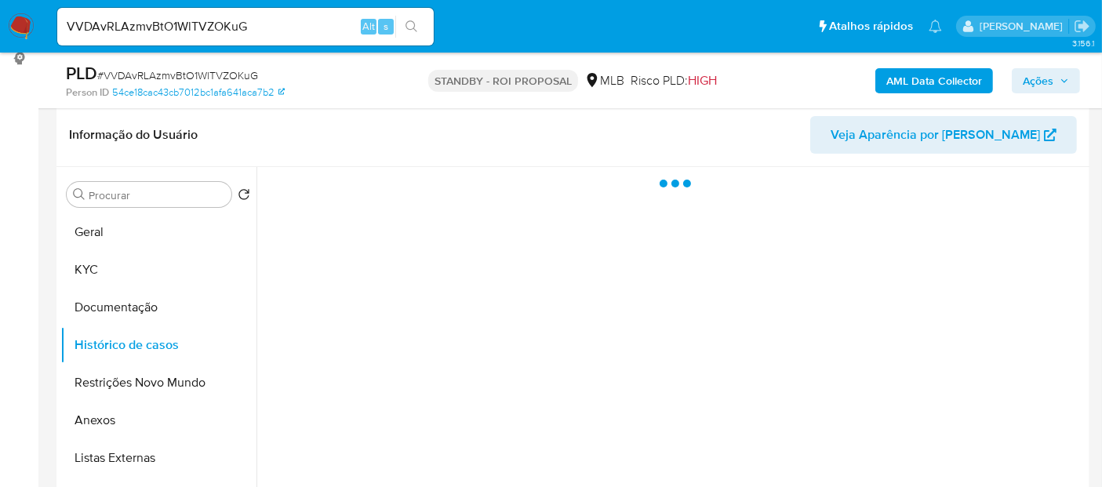
scroll to position [0, 0]
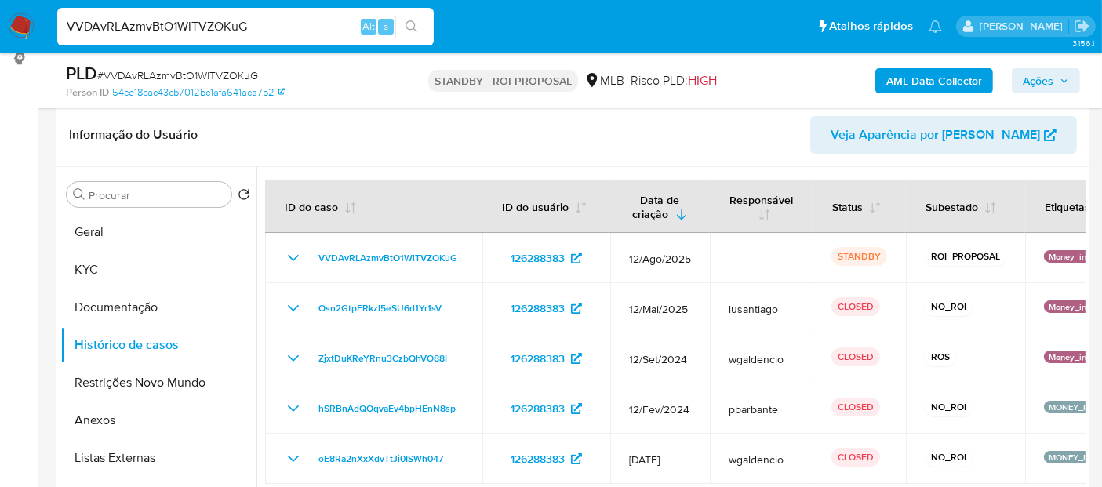
drag, startPoint x: 257, startPoint y: 21, endPoint x: 0, endPoint y: 21, distance: 257.2
click at [0, 21] on nav "Pausado Ver notificaciones VVDAvRLAzmvBtO1WlTVZOKuG Alt s Atalhos rápidos Presi…" at bounding box center [551, 26] width 1102 height 53
paste input "NYoGiX6GwcLChE7UkTRLRt3m"
type input "NYoGiX6GwcLChE7UkTRLRt3m"
click at [414, 19] on button "search-icon" at bounding box center [411, 27] width 32 height 22
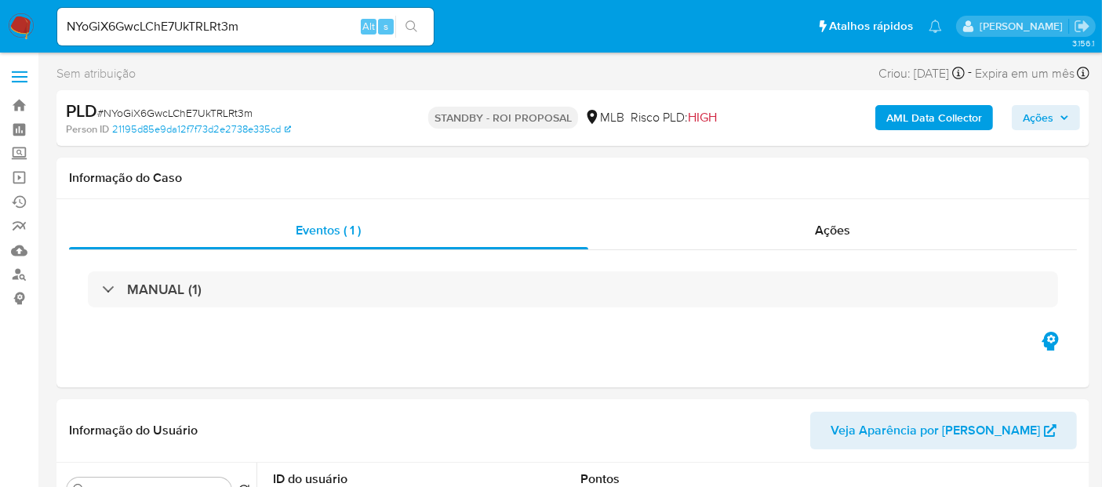
select select "10"
